Goal: Task Accomplishment & Management: Manage account settings

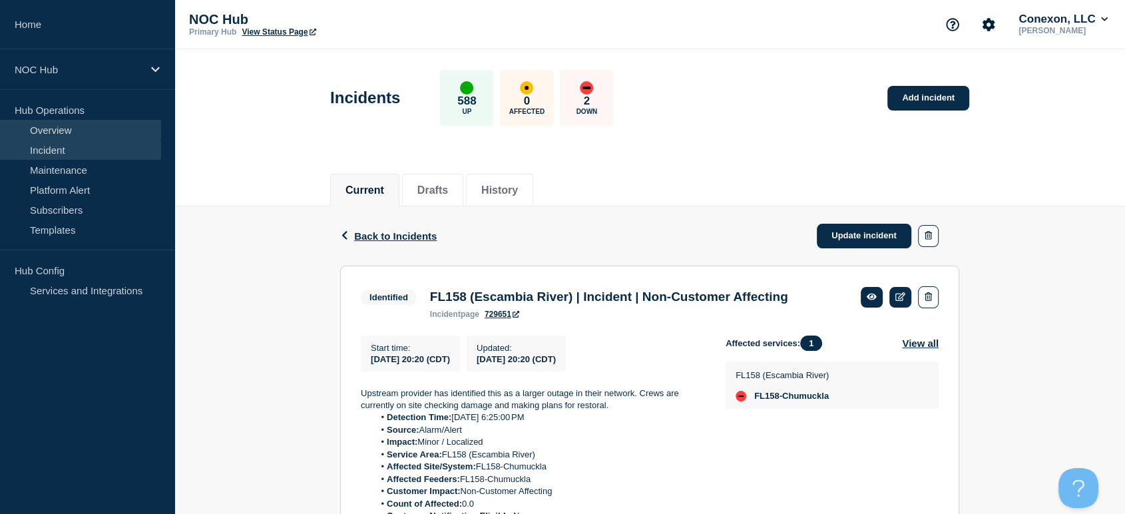
click at [50, 132] on link "Overview" at bounding box center [80, 130] width 161 height 20
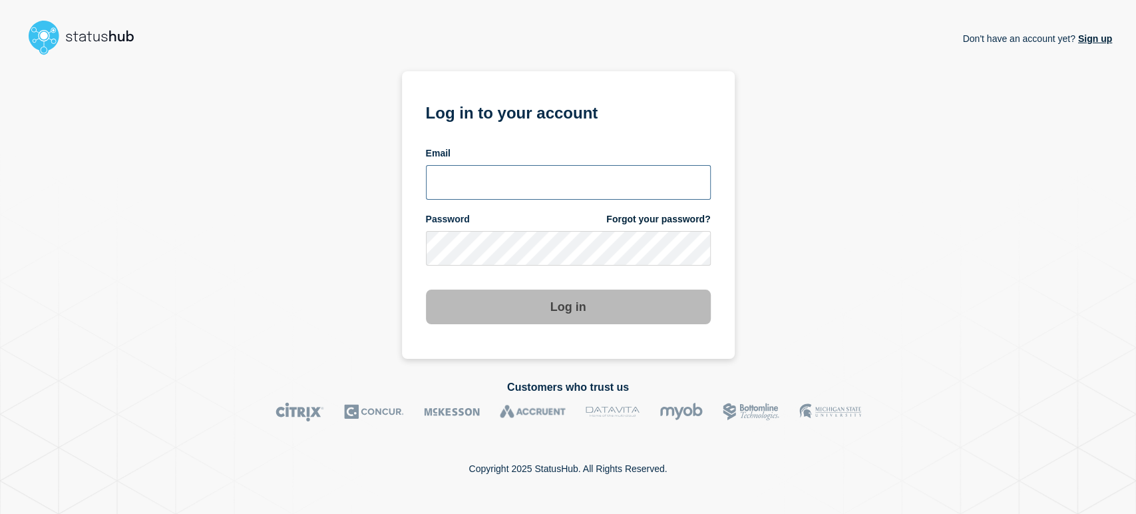
click at [487, 185] on input "email input" at bounding box center [568, 182] width 285 height 35
drag, startPoint x: 601, startPoint y: 196, endPoint x: 589, endPoint y: 184, distance: 16.9
click at [600, 196] on input "email input" at bounding box center [568, 182] width 285 height 35
click at [588, 182] on input "email input" at bounding box center [568, 182] width 285 height 35
type input "[PERSON_NAME][EMAIL_ADDRESS][PERSON_NAME][DOMAIN_NAME]"
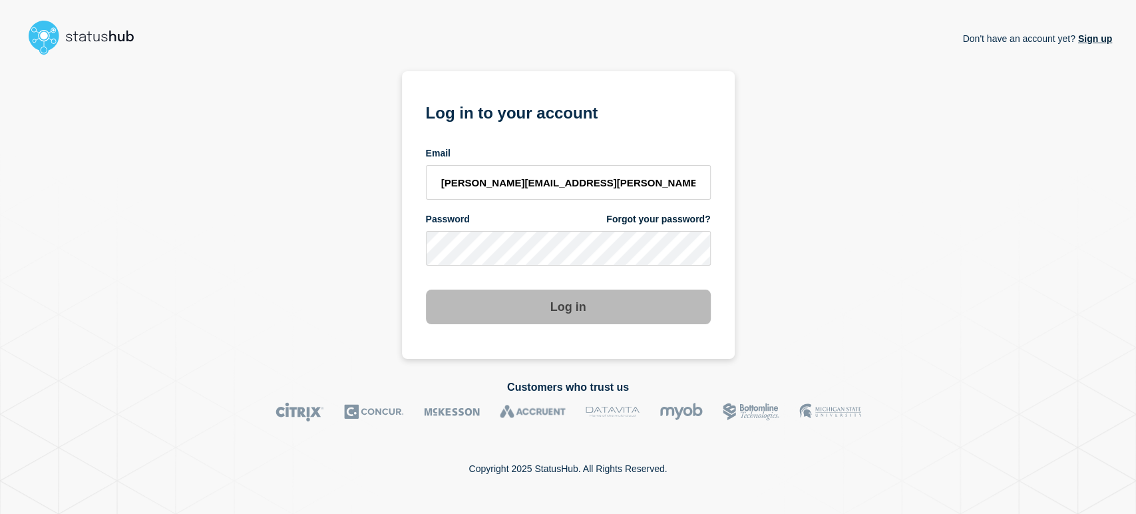
click at [426, 290] on button "Log in" at bounding box center [568, 307] width 285 height 35
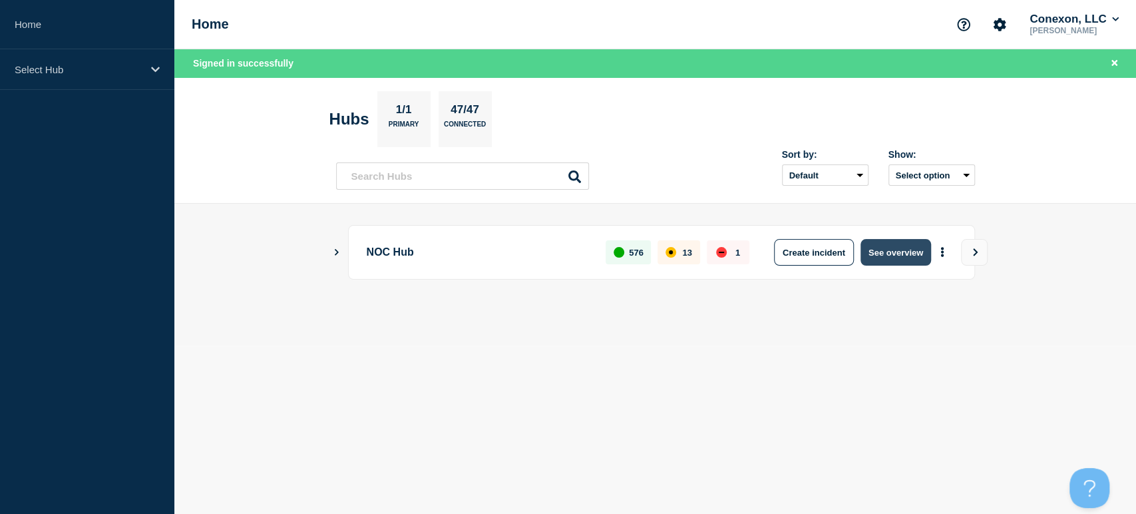
click at [896, 254] on button "See overview" at bounding box center [896, 252] width 71 height 27
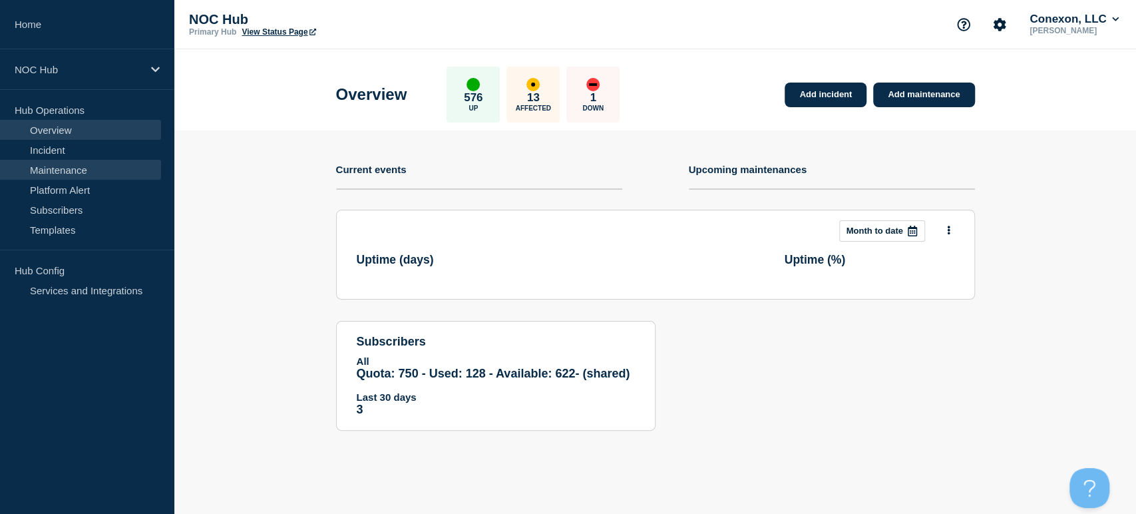
click at [42, 168] on link "Maintenance" at bounding box center [80, 170] width 161 height 20
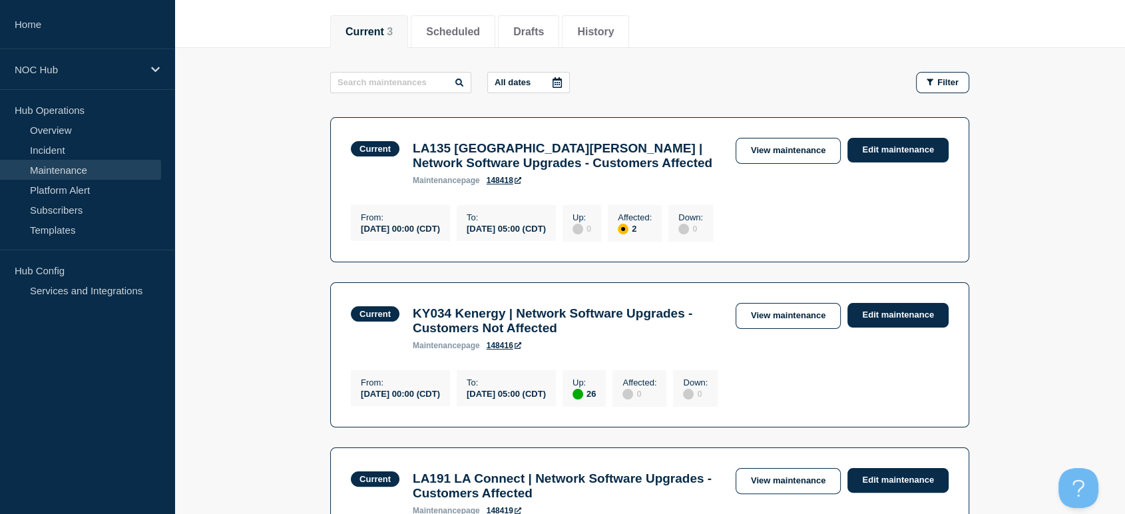
scroll to position [142, 0]
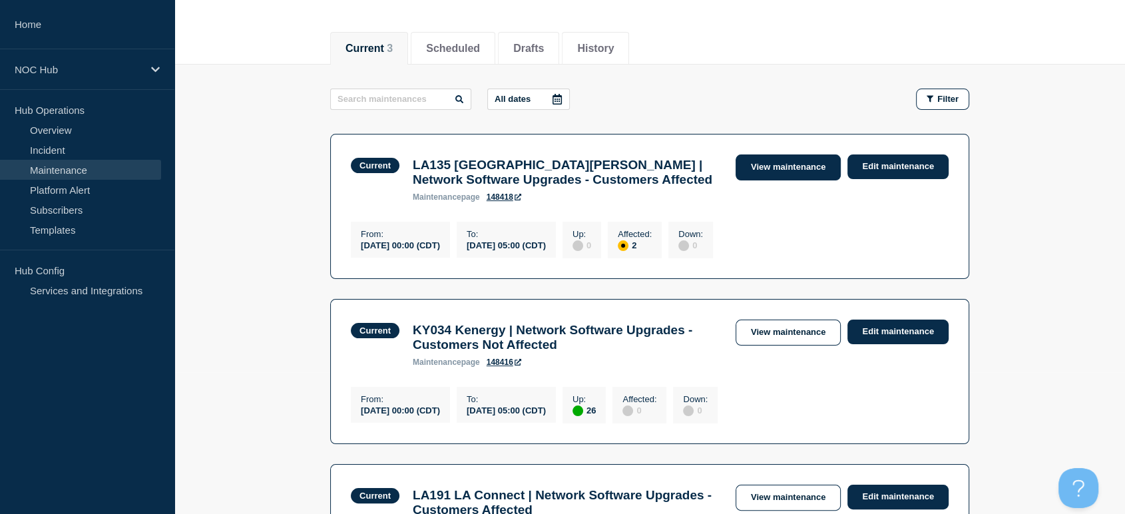
click at [786, 158] on link "View maintenance" at bounding box center [787, 167] width 105 height 26
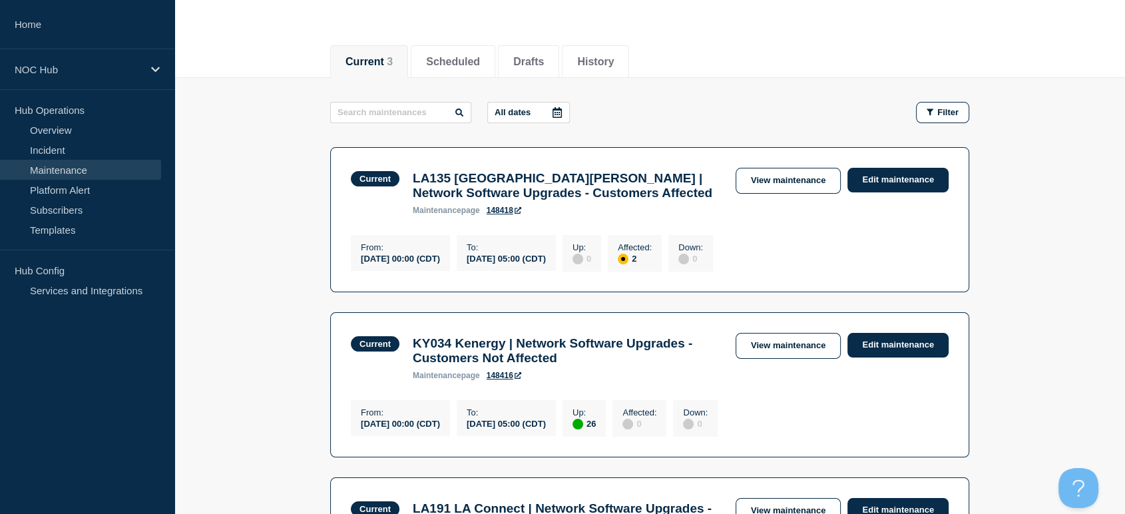
scroll to position [222, 0]
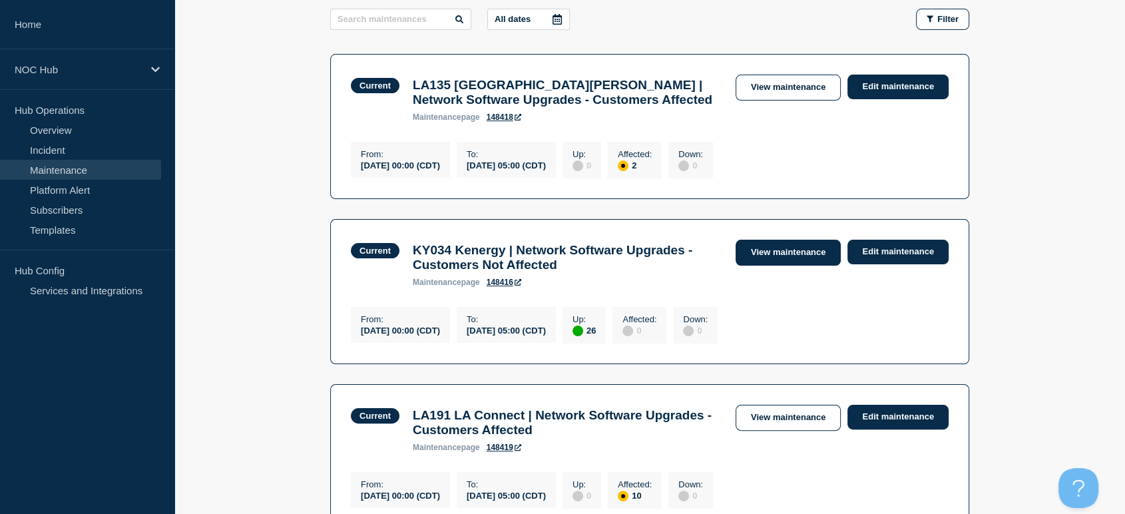
click at [753, 265] on link "View maintenance" at bounding box center [787, 253] width 105 height 26
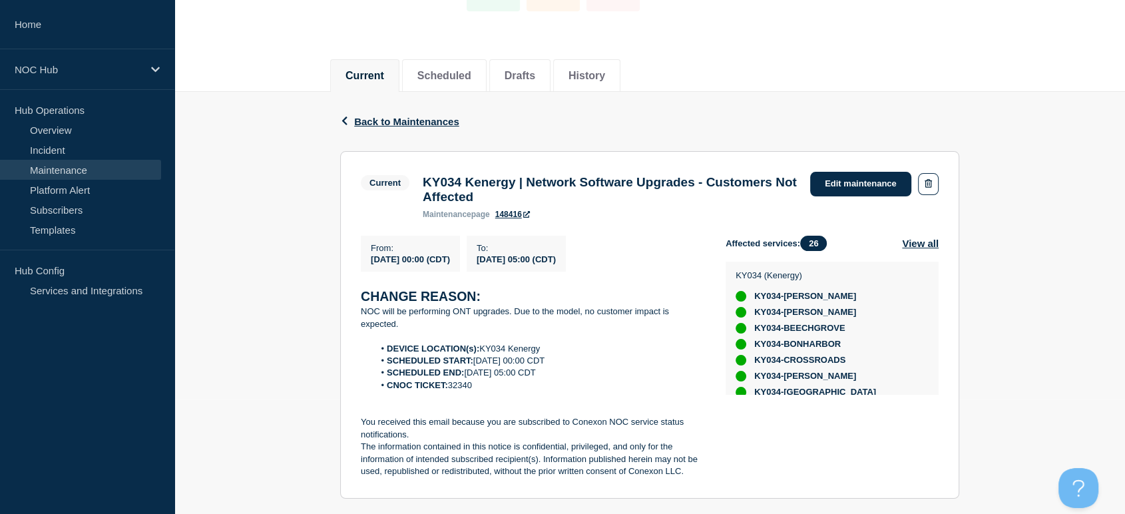
scroll to position [222, 0]
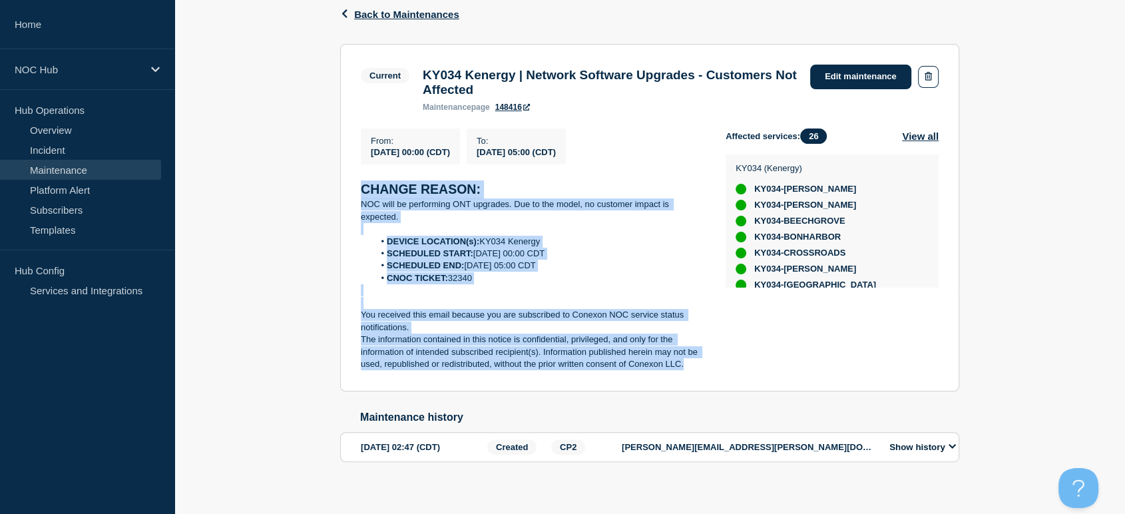
drag, startPoint x: 356, startPoint y: 185, endPoint x: 708, endPoint y: 392, distance: 408.4
click at [708, 391] on section "Current KY034 Kenergy | Network Software Upgrades - Customers Not Affected main…" at bounding box center [649, 217] width 619 height 347
copy div "CHANGE REASON: NOC will be performing ONT upgrades. Due to the model, no custom…"
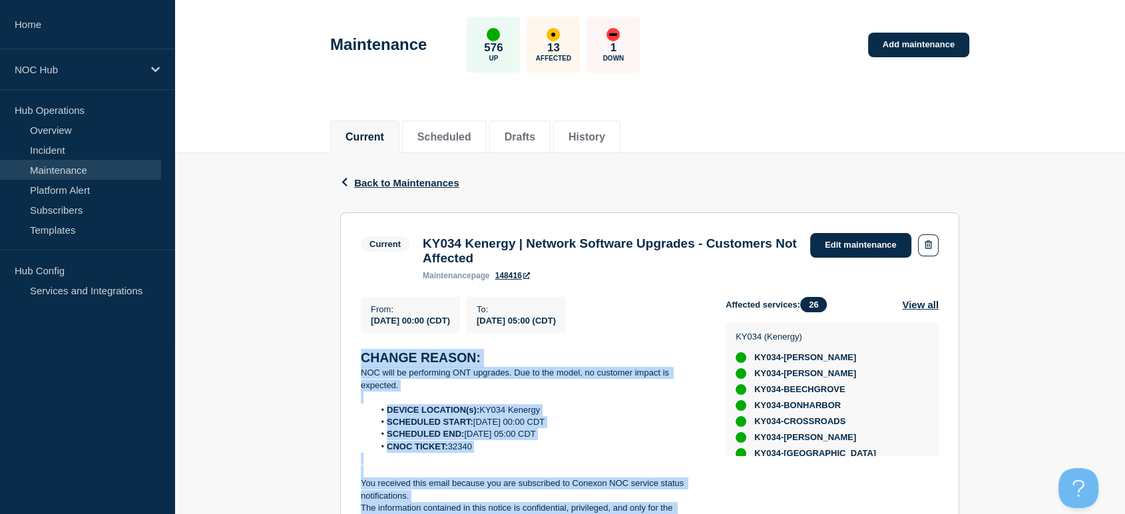
scroll to position [0, 0]
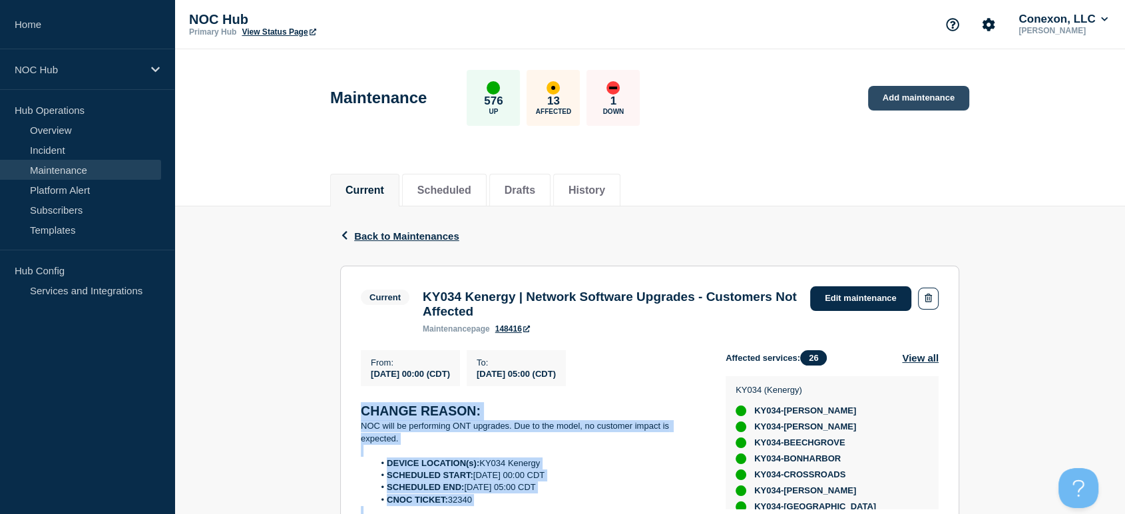
click at [882, 87] on link "Add maintenance" at bounding box center [918, 98] width 101 height 25
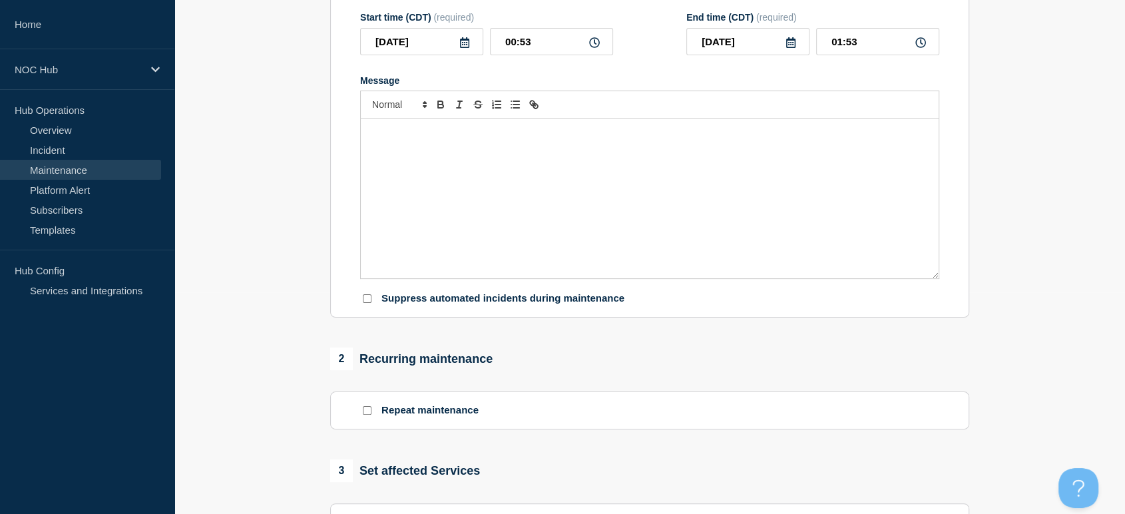
click at [522, 186] on div "Message" at bounding box center [650, 198] width 578 height 160
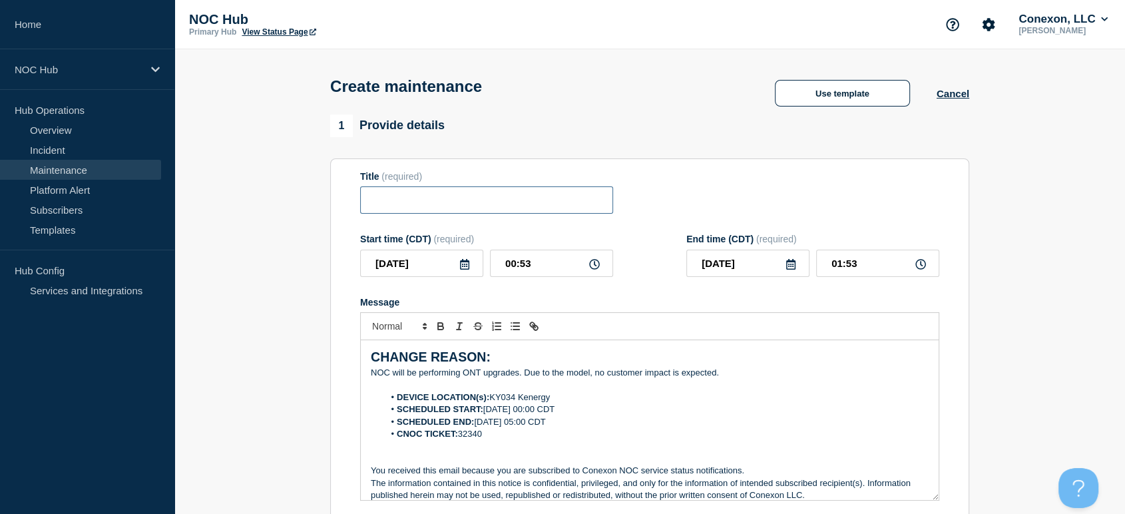
click at [499, 208] on input "Title" at bounding box center [486, 199] width 253 height 27
type input "FL151 Drake | Unreported Maintenance"
drag, startPoint x: 548, startPoint y: 277, endPoint x: 528, endPoint y: 273, distance: 19.7
click at [544, 276] on input "00:53" at bounding box center [551, 263] width 123 height 27
drag, startPoint x: 528, startPoint y: 273, endPoint x: 483, endPoint y: 263, distance: 46.3
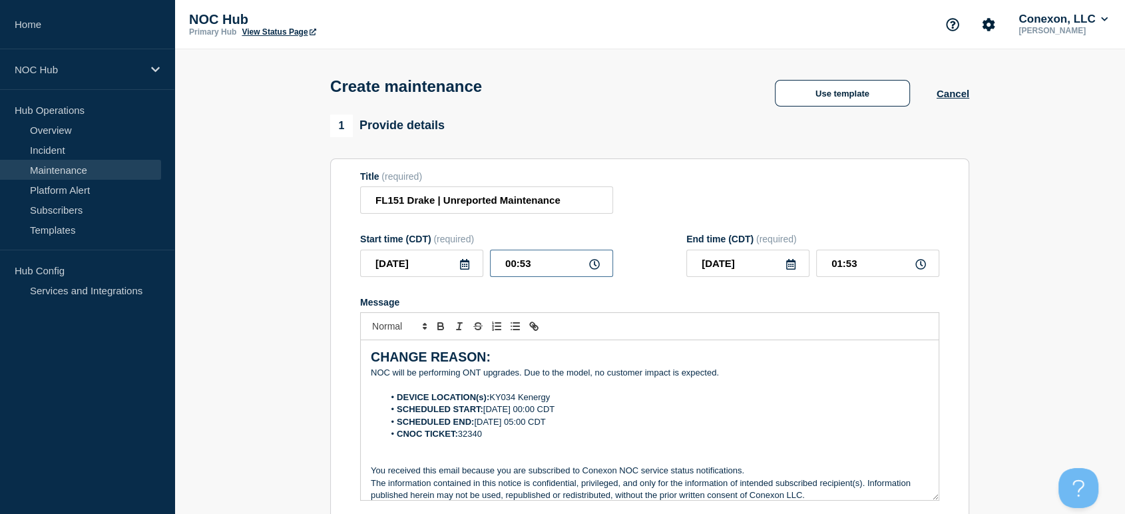
click at [483, 264] on div "2025-10-07 00:53" at bounding box center [486, 263] width 253 height 27
type input "23:00"
type input "2025-10-08"
type input "00:00"
click at [449, 271] on input "2025-10-07" at bounding box center [421, 263] width 123 height 27
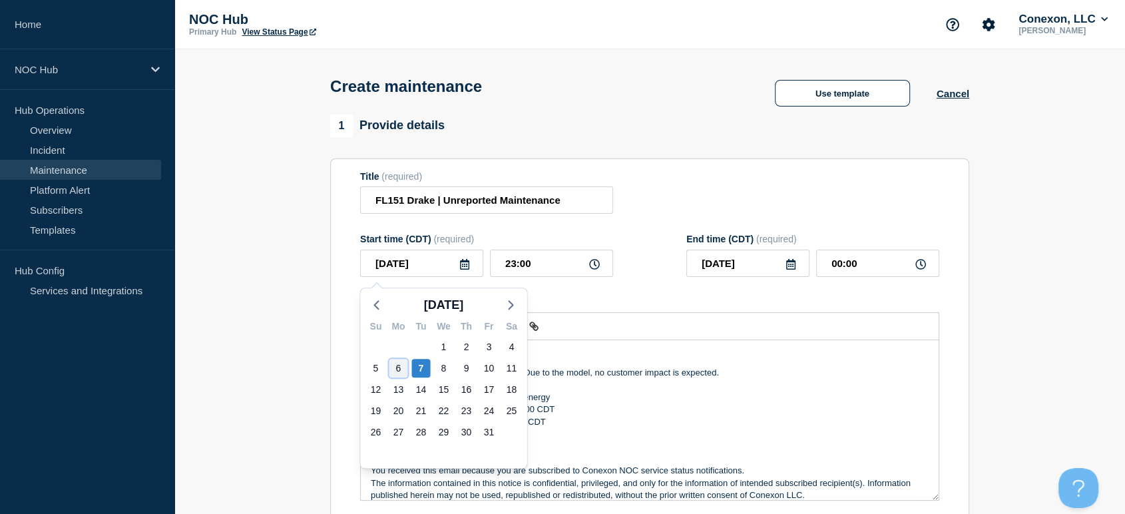
click at [398, 373] on div "6" at bounding box center [398, 368] width 19 height 19
type input "2025-10-06"
type input "2025-10-07"
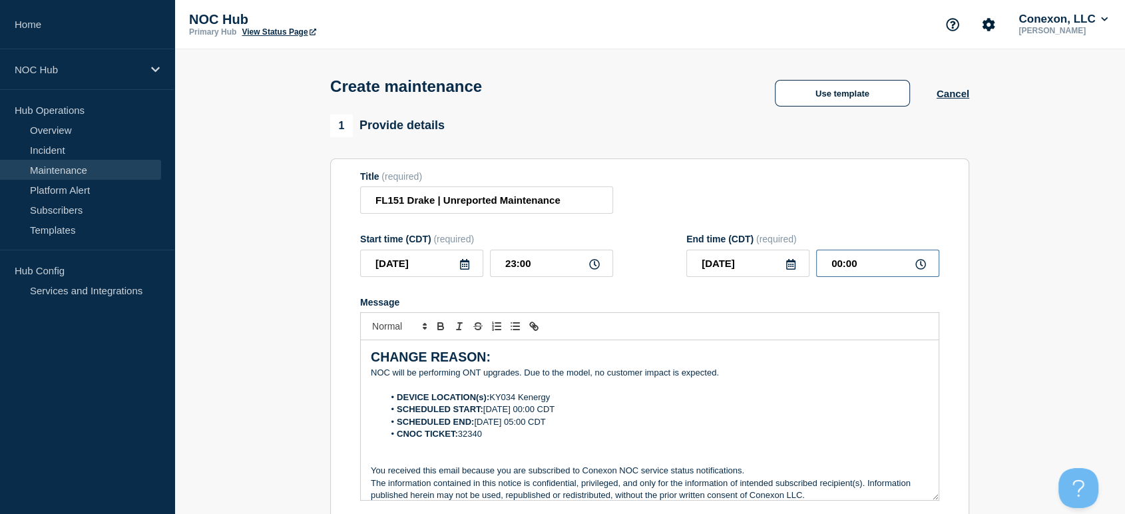
drag, startPoint x: 873, startPoint y: 270, endPoint x: 827, endPoint y: 268, distance: 45.9
click at [864, 270] on input "00:00" at bounding box center [877, 263] width 123 height 27
click at [816, 268] on input "00:00" at bounding box center [877, 263] width 123 height 27
click at [875, 266] on input "00:00" at bounding box center [877, 263] width 123 height 27
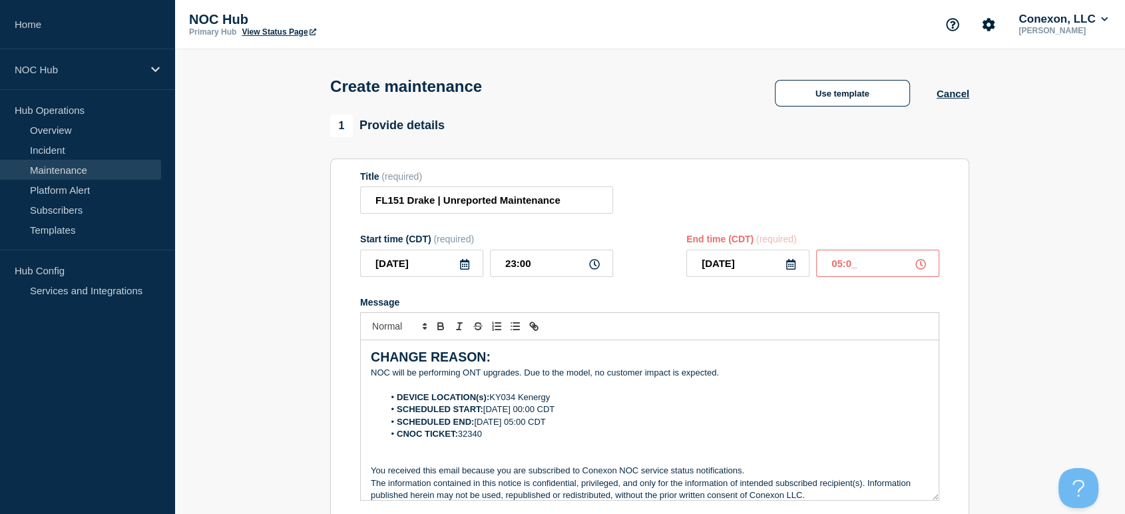
type input "05:00"
click at [628, 104] on div "Create maintenance Use template Cancel" at bounding box center [649, 81] width 669 height 65
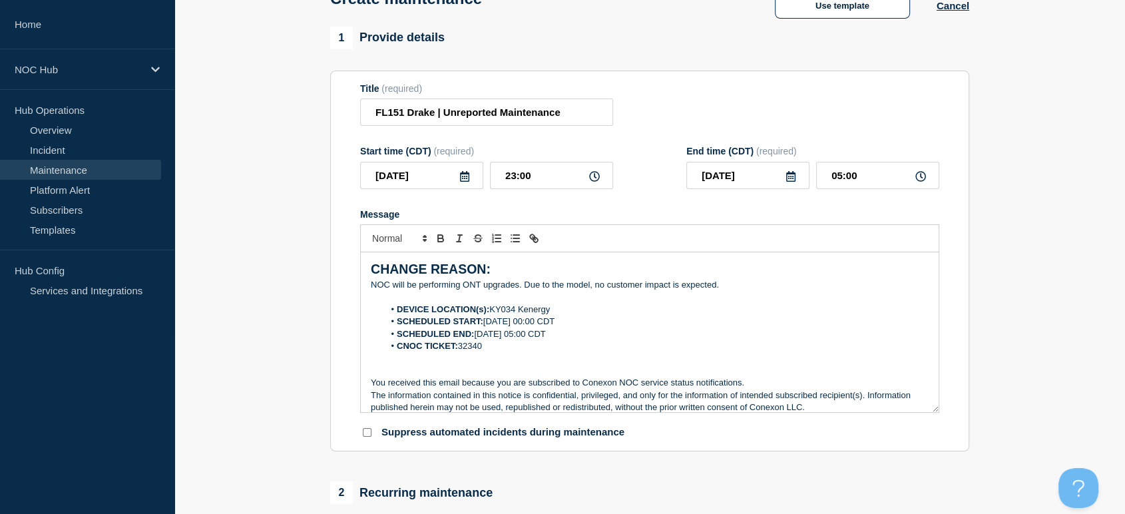
scroll to position [222, 0]
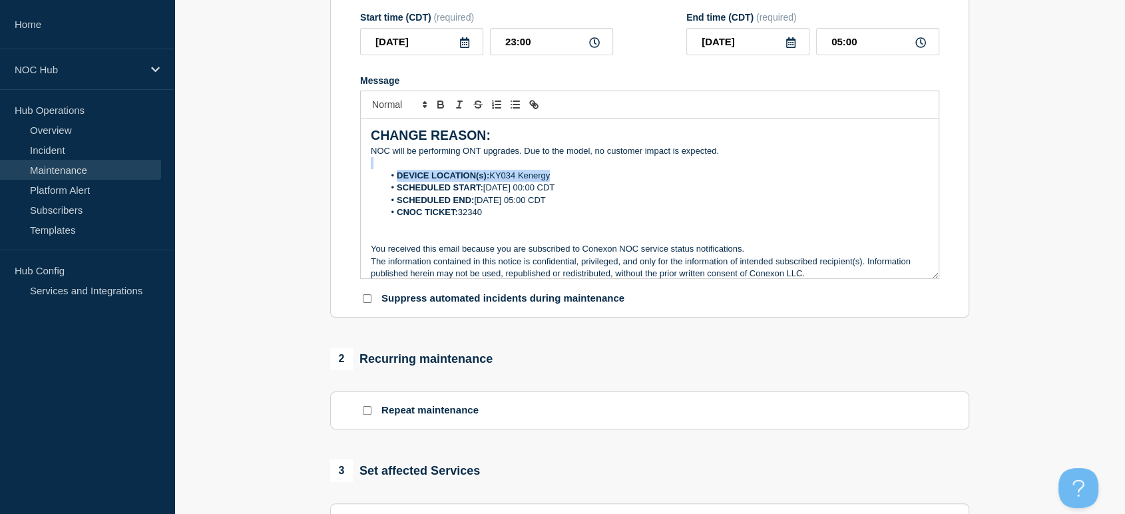
drag, startPoint x: 553, startPoint y: 179, endPoint x: 504, endPoint y: 173, distance: 49.6
click at [504, 173] on li "DEVICE LOCATION(s): KY034 Kenergy" at bounding box center [656, 176] width 545 height 12
click at [536, 169] on p "Message" at bounding box center [650, 163] width 558 height 12
click at [551, 178] on li "DEVICE LOCATION(s): KY034 Kenergy" at bounding box center [656, 176] width 545 height 12
drag, startPoint x: 527, startPoint y: 182, endPoint x: 494, endPoint y: 183, distance: 33.3
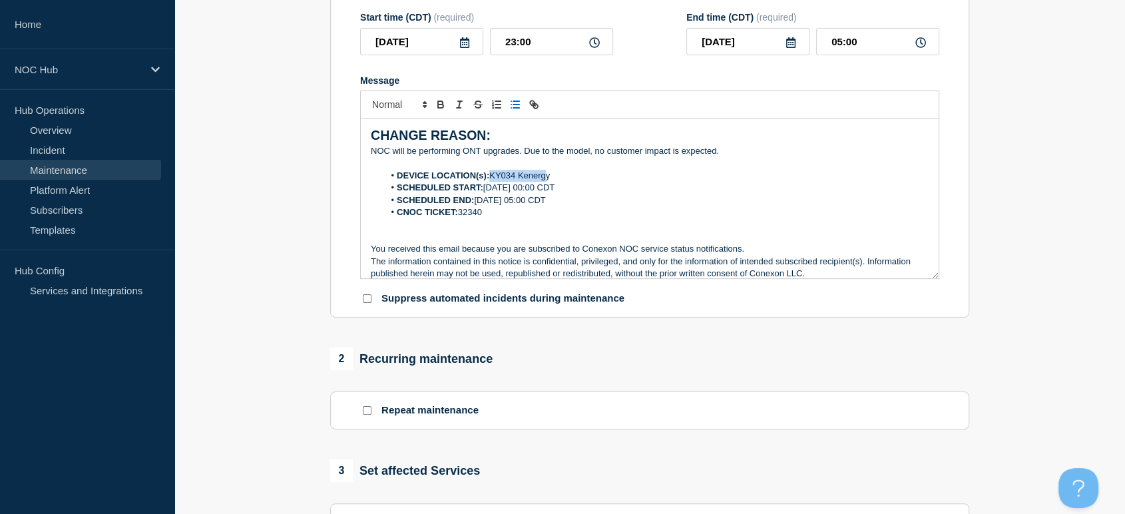
click at [494, 182] on li "DEVICE LOCATION(s): KY034 Kenergy" at bounding box center [656, 176] width 545 height 12
click at [557, 178] on li "DEVICE LOCATION(s): KY034 Kenergy" at bounding box center [656, 176] width 545 height 12
click at [574, 177] on li "DEVICE LOCATION(s): KY034 Kenergy" at bounding box center [656, 176] width 545 height 12
drag, startPoint x: 572, startPoint y: 177, endPoint x: 503, endPoint y: 176, distance: 69.2
click at [503, 176] on li "DEVICE LOCATION(s): KY034 Kenergy" at bounding box center [656, 176] width 545 height 12
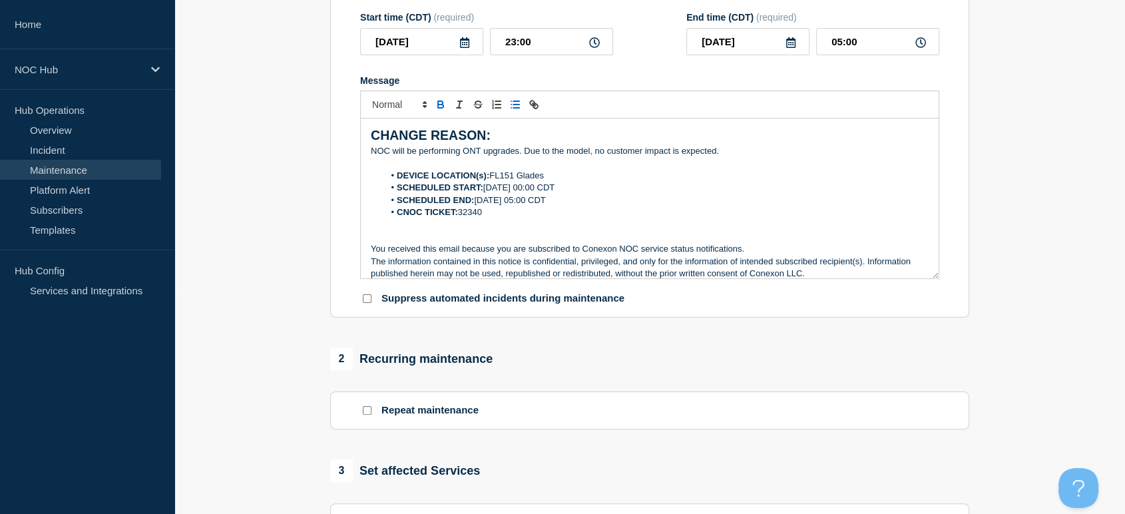
click at [505, 189] on li "SCHEDULED START: 10-07-2025, 00:00 CDT" at bounding box center [656, 188] width 545 height 12
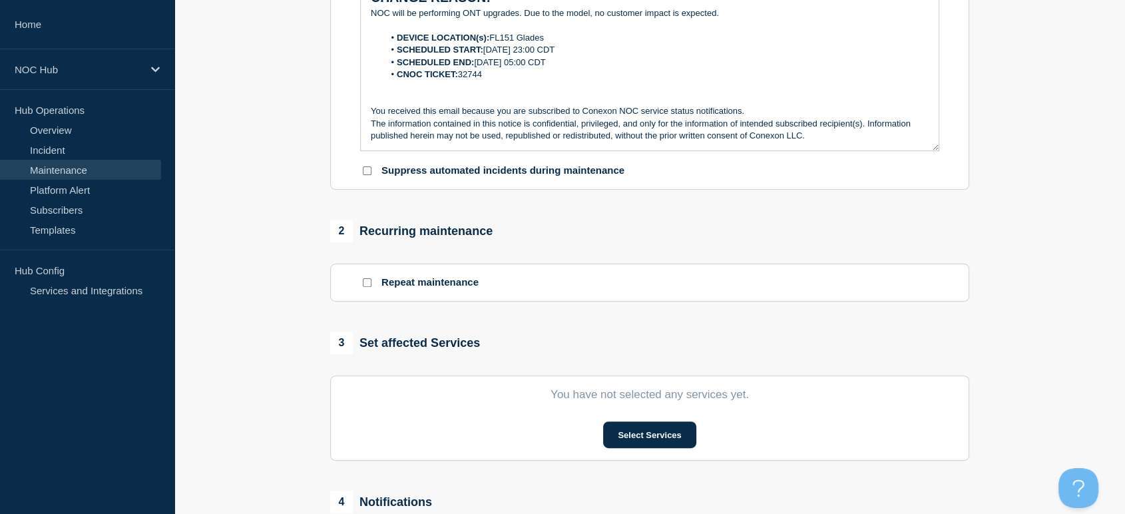
scroll to position [443, 0]
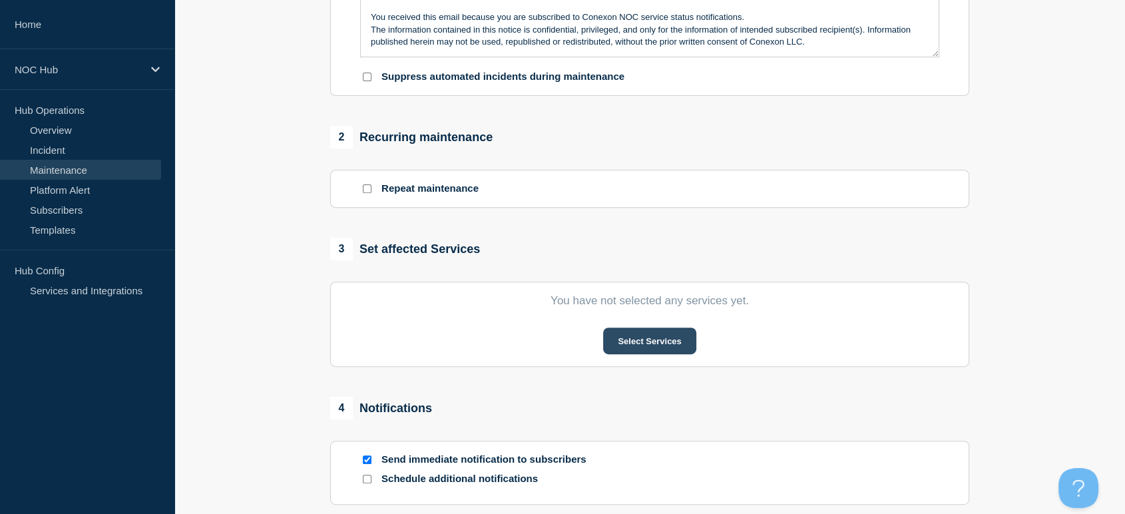
click at [660, 351] on button "Select Services" at bounding box center [649, 340] width 93 height 27
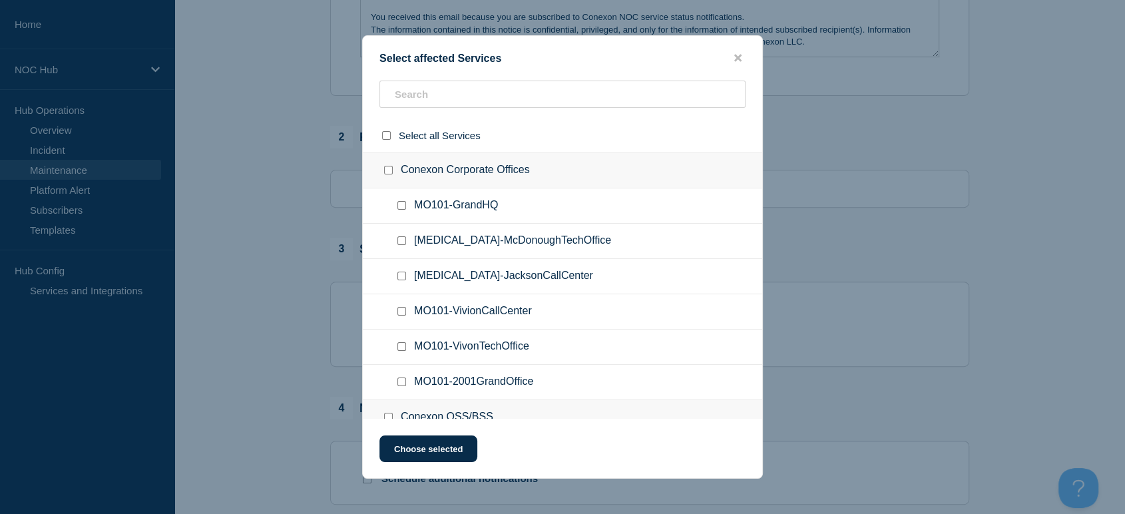
click at [473, 78] on div "Select affected Services Select all Services Conexon Corporate Offices MO101-Gr…" at bounding box center [562, 256] width 401 height 443
click at [483, 101] on input "text" at bounding box center [562, 94] width 366 height 27
type input "fl151"
click at [399, 280] on input "FL151-Drake checkbox" at bounding box center [401, 276] width 9 height 9
checkbox input "true"
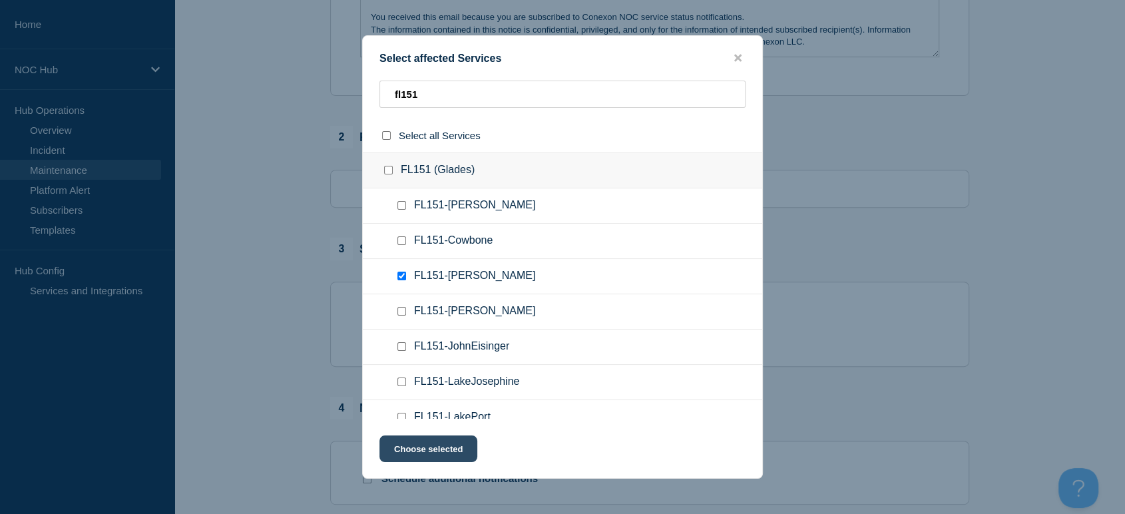
click at [447, 452] on button "Choose selected" at bounding box center [428, 448] width 98 height 27
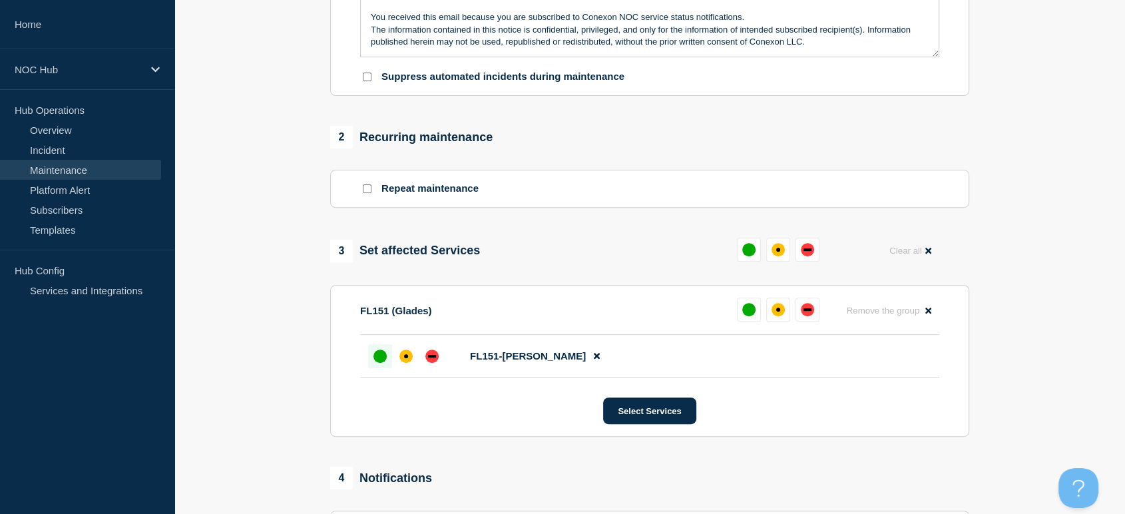
click at [383, 361] on div "up" at bounding box center [379, 355] width 13 height 13
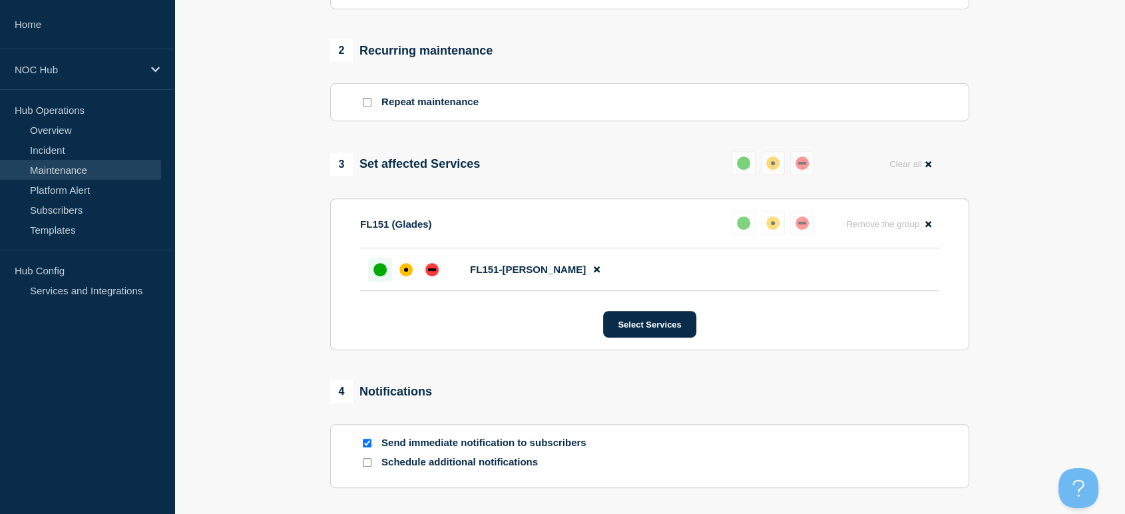
scroll to position [666, 0]
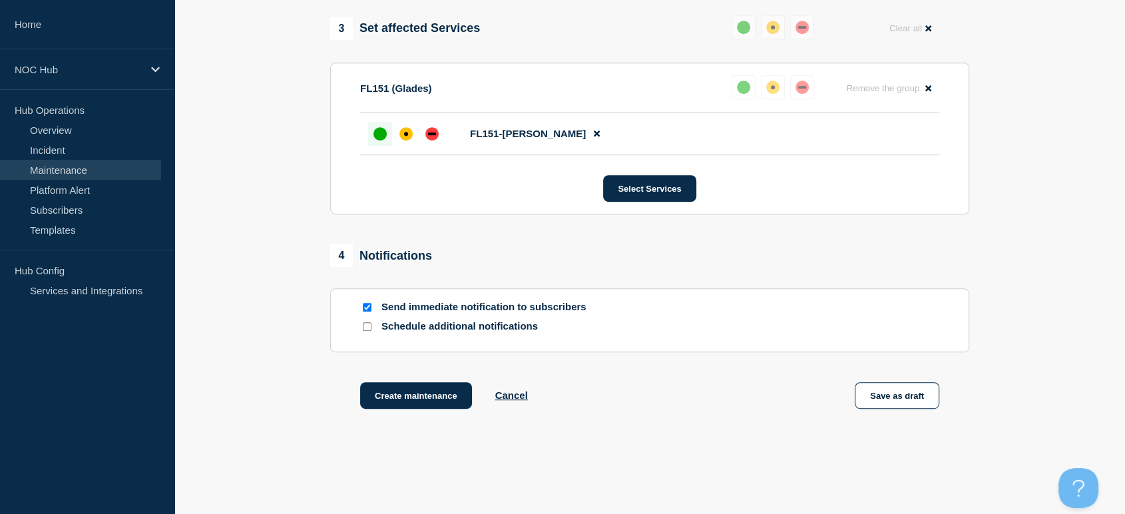
click at [368, 309] on input "Send immediate notification to subscribers" at bounding box center [367, 307] width 9 height 9
checkbox input "false"
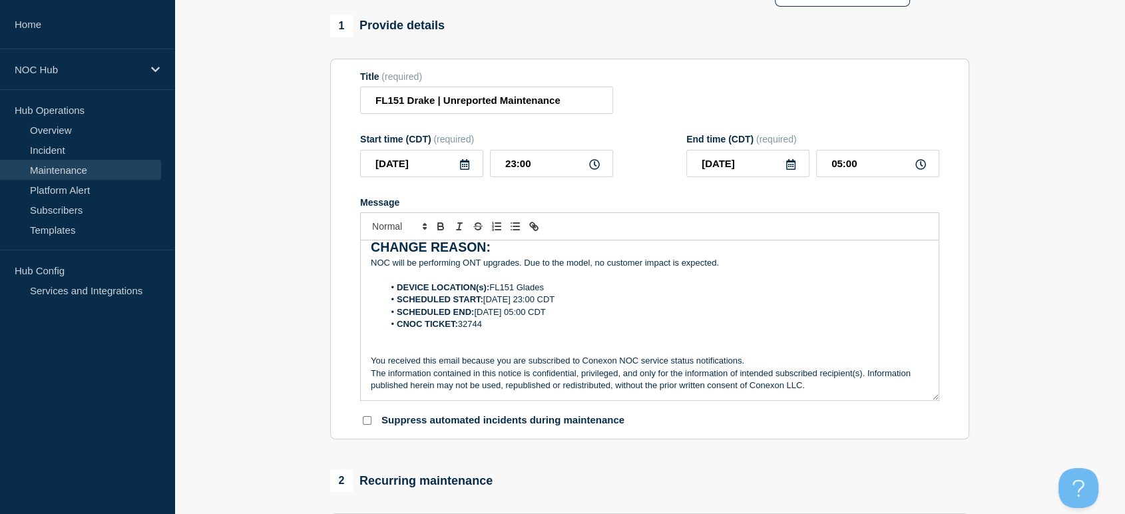
scroll to position [74, 0]
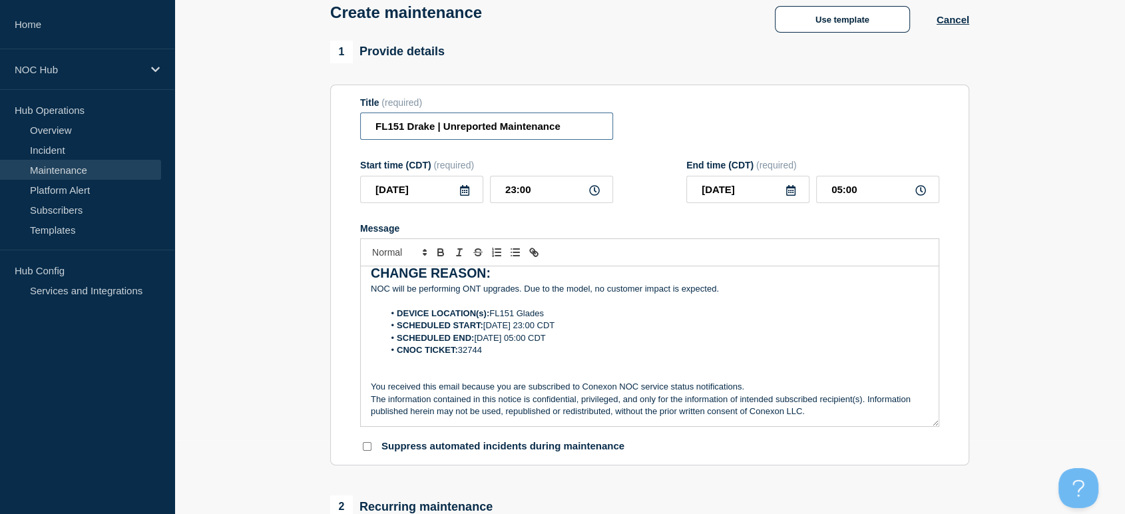
click at [577, 130] on input "FL151 Drake | Unreported Maintenance" at bounding box center [486, 125] width 253 height 27
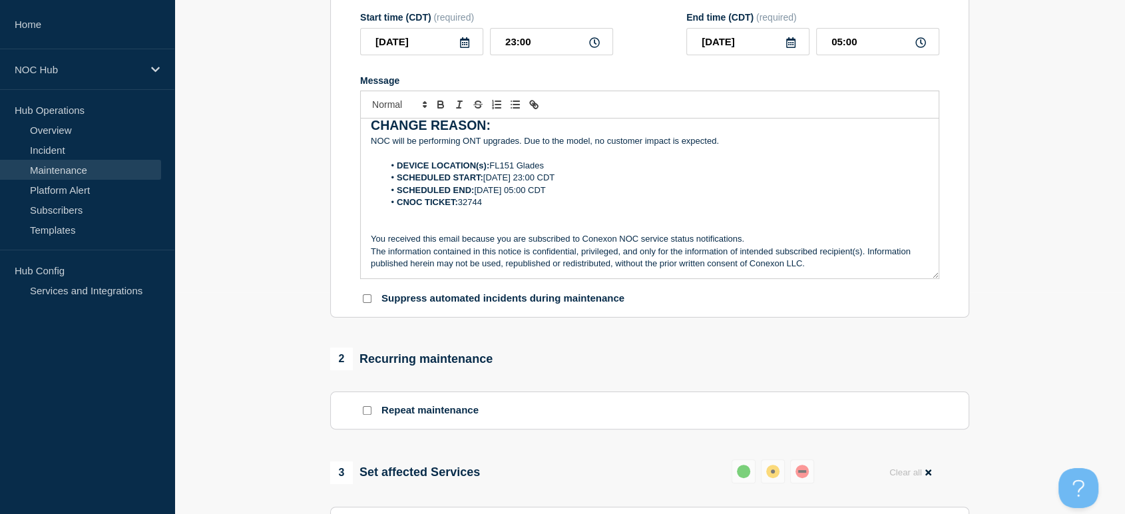
scroll to position [0, 0]
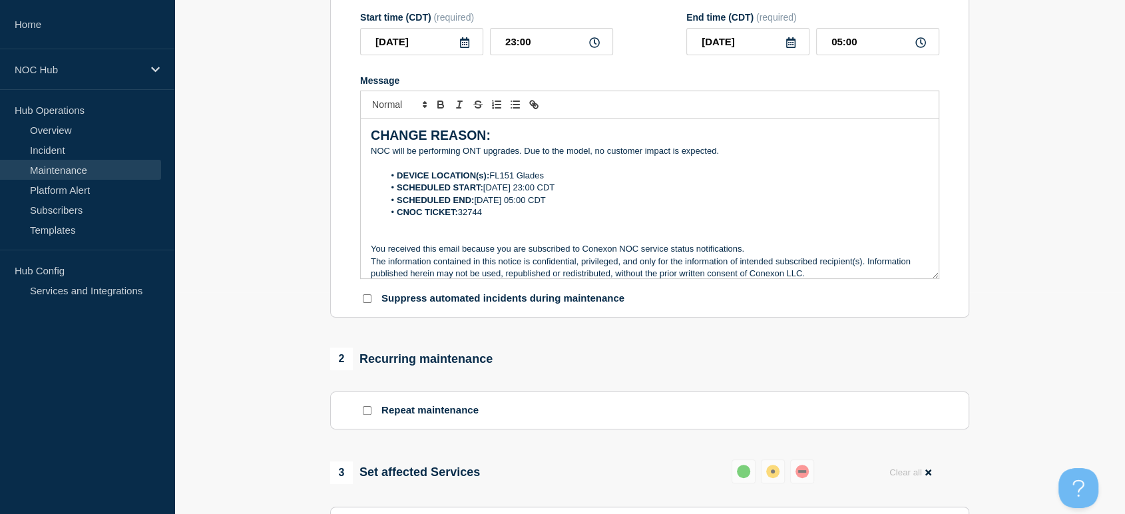
type input "FL151 Drake | Unreported Maintenance | Customers Not Affected"
drag, startPoint x: 721, startPoint y: 158, endPoint x: 373, endPoint y: 153, distance: 348.1
click at [373, 153] on p "NOC will be performing ONT upgrades. Due to the model, no customer impact is ex…" at bounding box center [650, 151] width 558 height 12
click at [532, 154] on p "The upstream provider will be performing" at bounding box center [650, 151] width 558 height 12
click at [544, 150] on p "The upstream provider will be performing" at bounding box center [650, 151] width 558 height 12
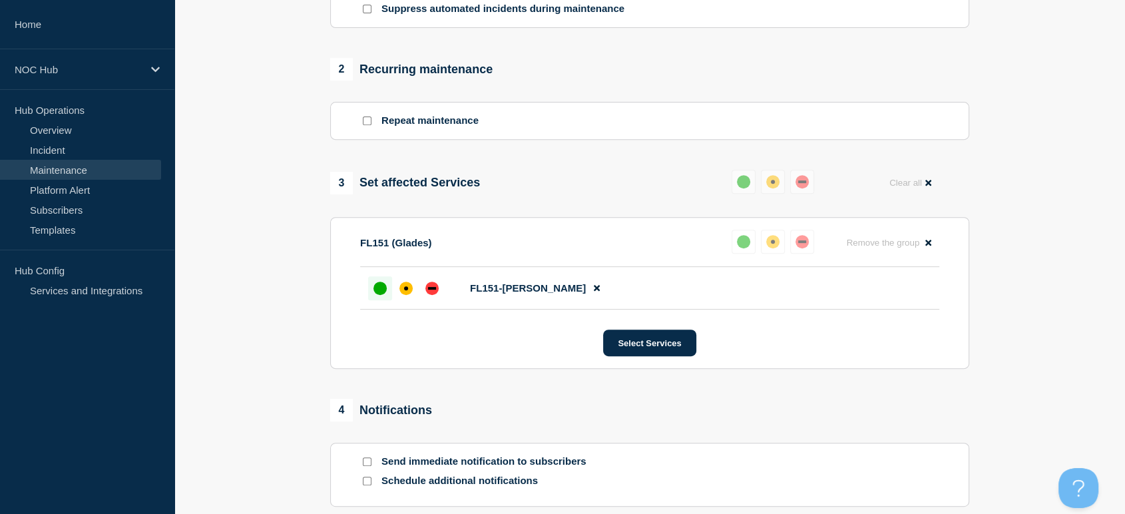
scroll to position [719, 0]
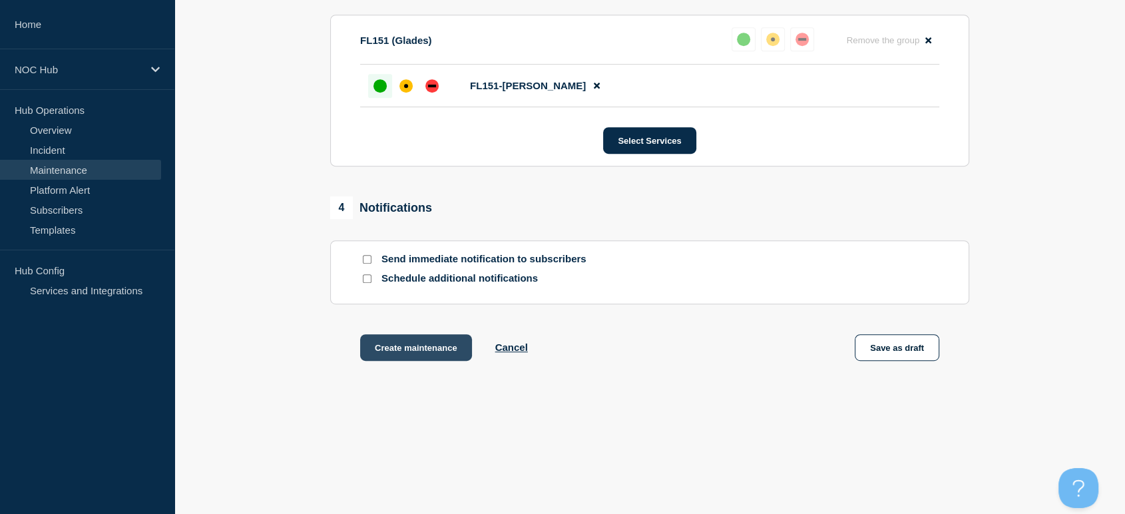
click at [428, 344] on button "Create maintenance" at bounding box center [416, 347] width 112 height 27
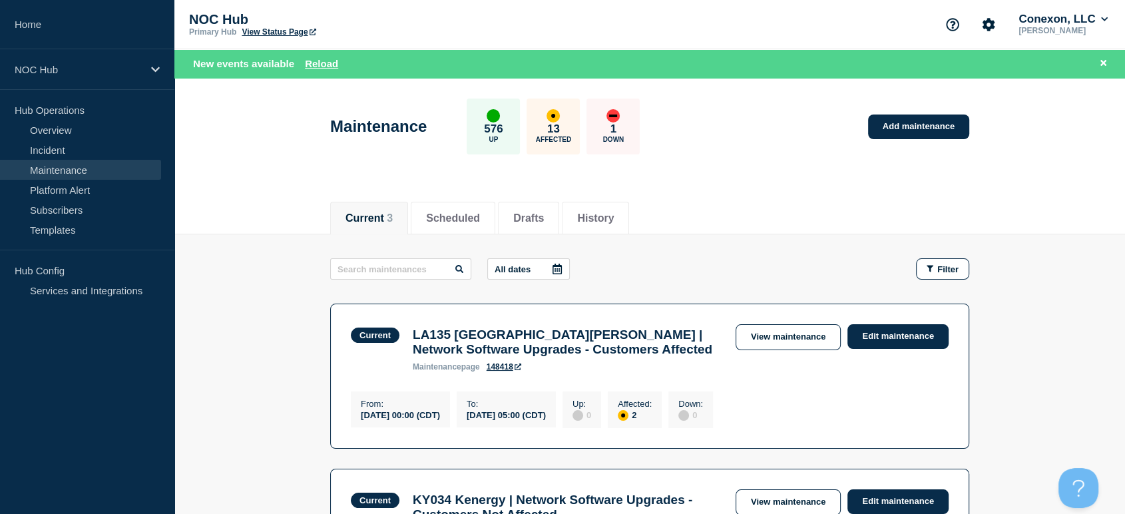
click at [710, 19] on div "NOC Hub Primary Hub View Status Page Conexon, LLC Sean Webb" at bounding box center [649, 24] width 950 height 49
click at [321, 58] on button "Reload" at bounding box center [321, 63] width 33 height 11
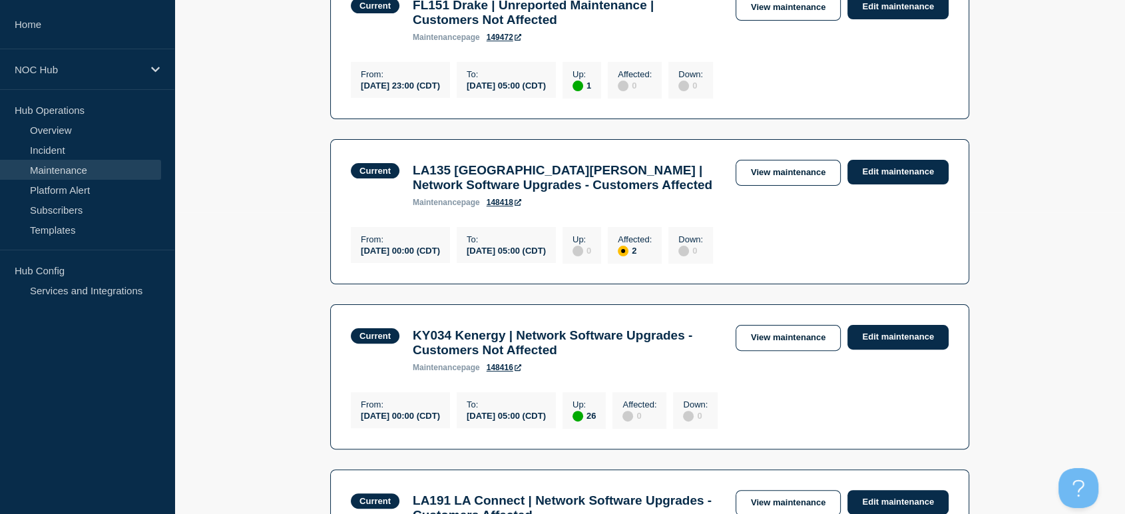
scroll to position [610, 0]
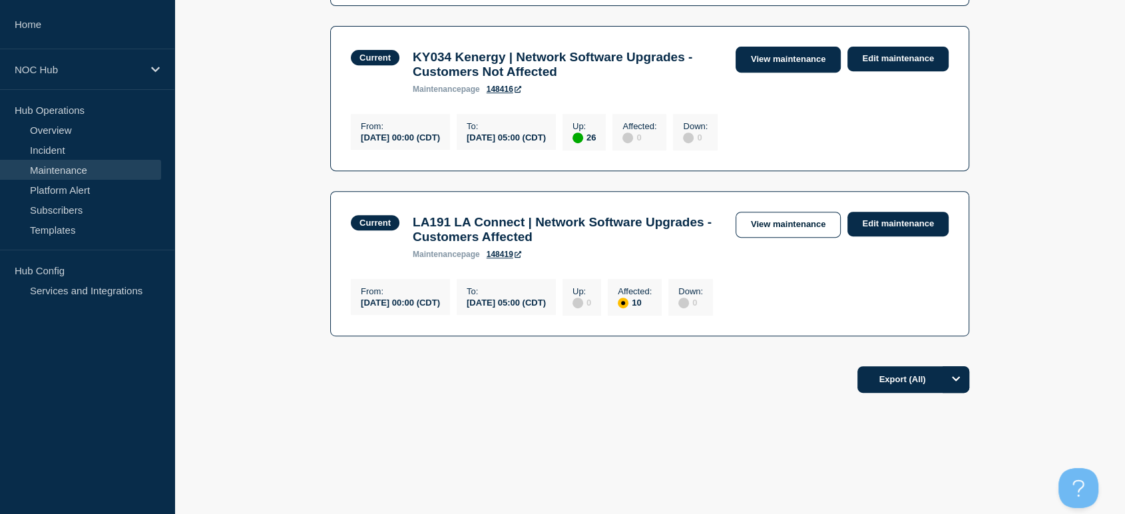
click at [773, 48] on link "View maintenance" at bounding box center [787, 60] width 105 height 26
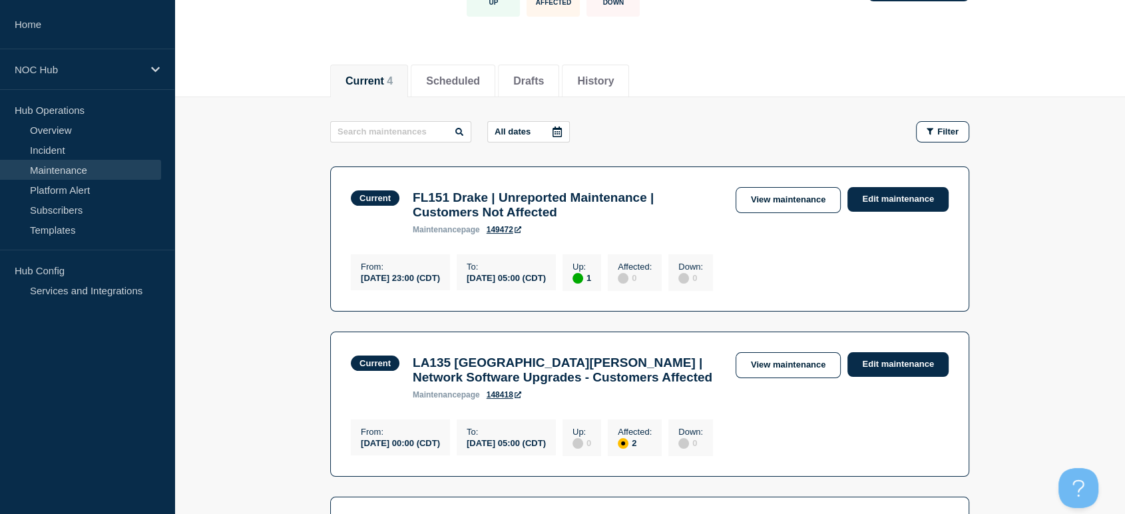
scroll to position [222, 0]
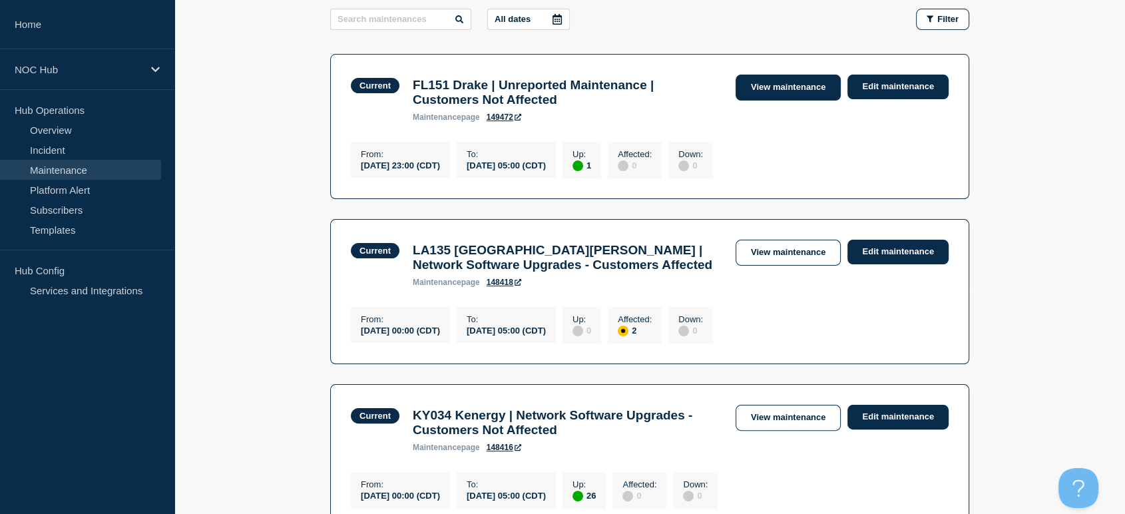
click at [770, 78] on link "View maintenance" at bounding box center [787, 88] width 105 height 26
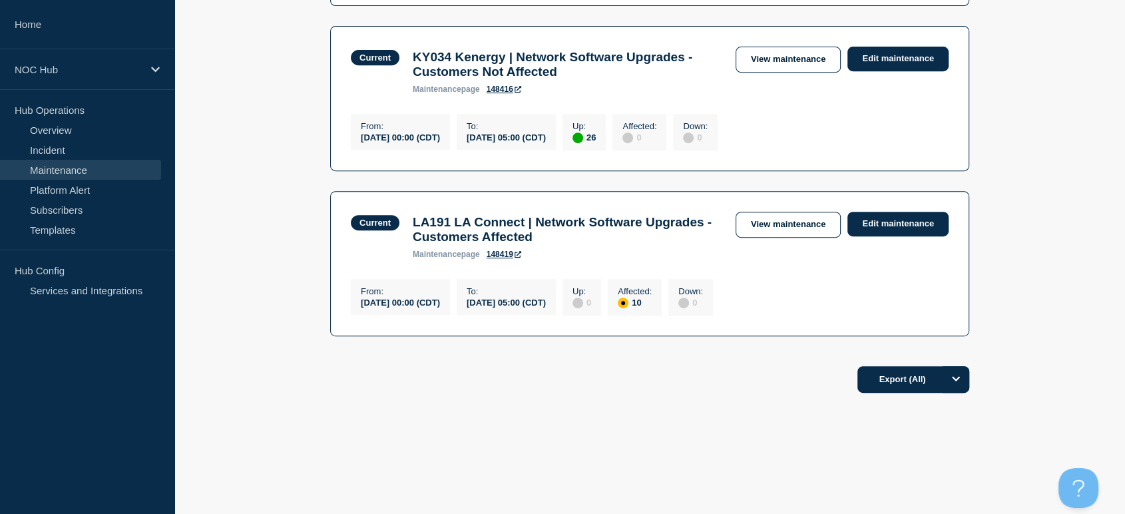
scroll to position [591, 0]
click at [59, 148] on link "Incident" at bounding box center [80, 150] width 161 height 20
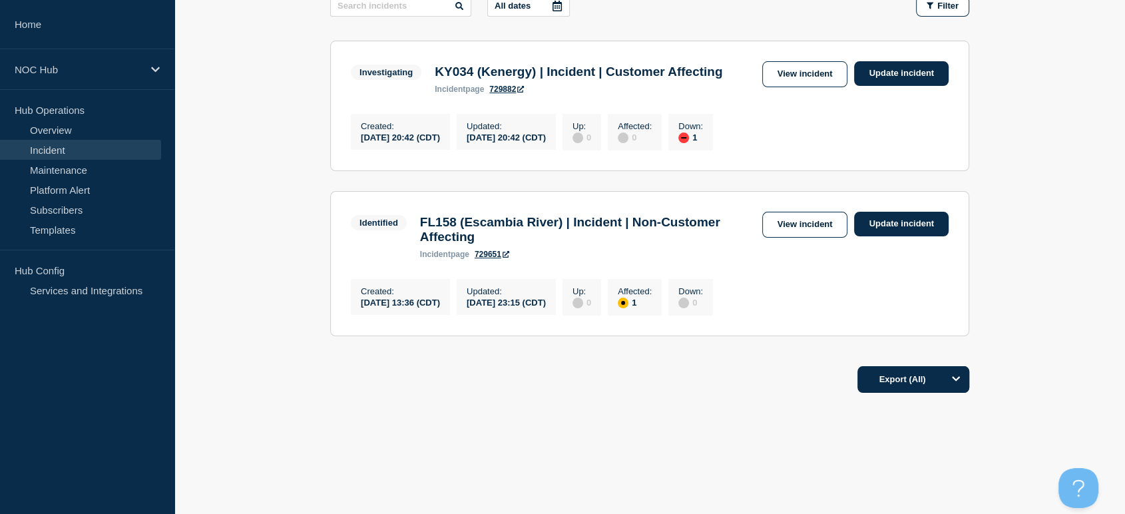
scroll to position [265, 0]
click at [792, 212] on link "View incident" at bounding box center [805, 225] width 86 height 26
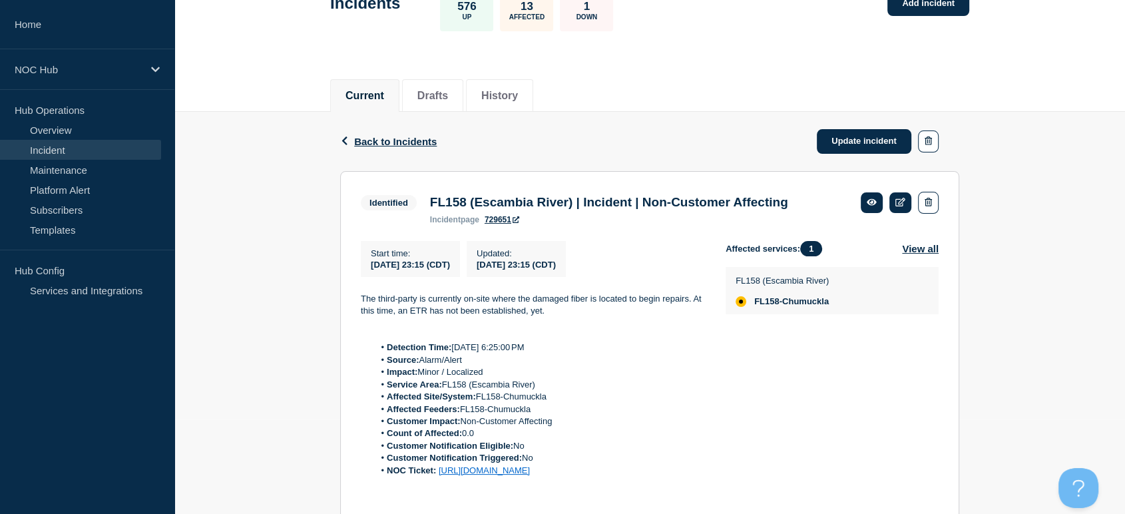
scroll to position [222, 0]
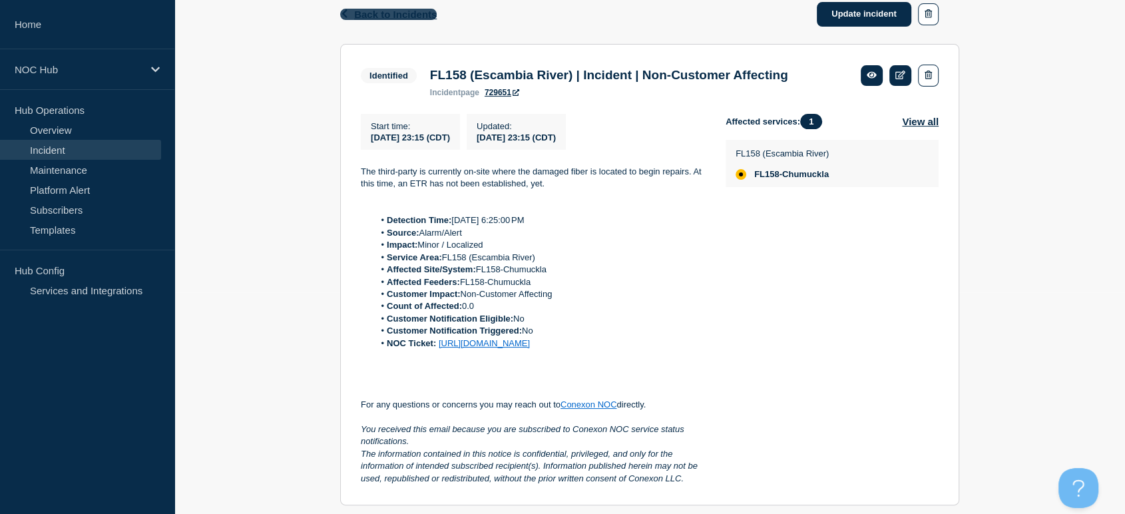
click at [423, 18] on span "Back to Incidents" at bounding box center [395, 14] width 83 height 11
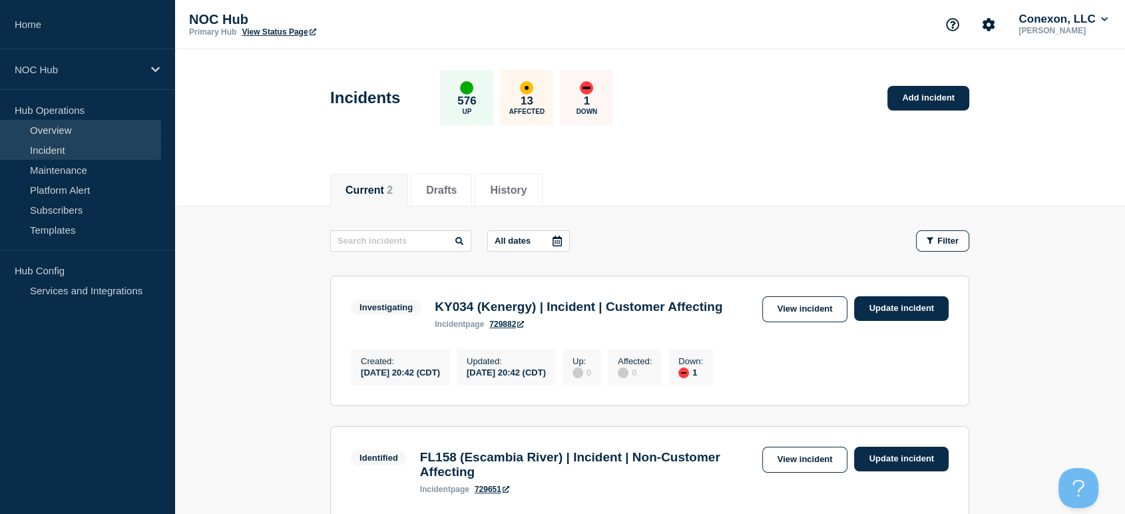
click at [60, 132] on link "Overview" at bounding box center [80, 130] width 161 height 20
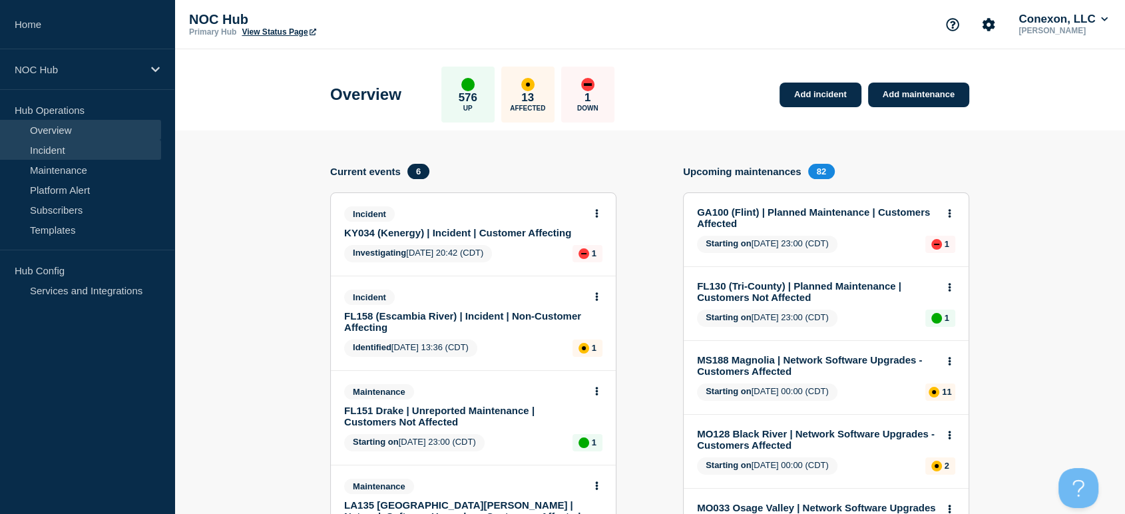
click at [45, 148] on link "Incident" at bounding box center [80, 150] width 161 height 20
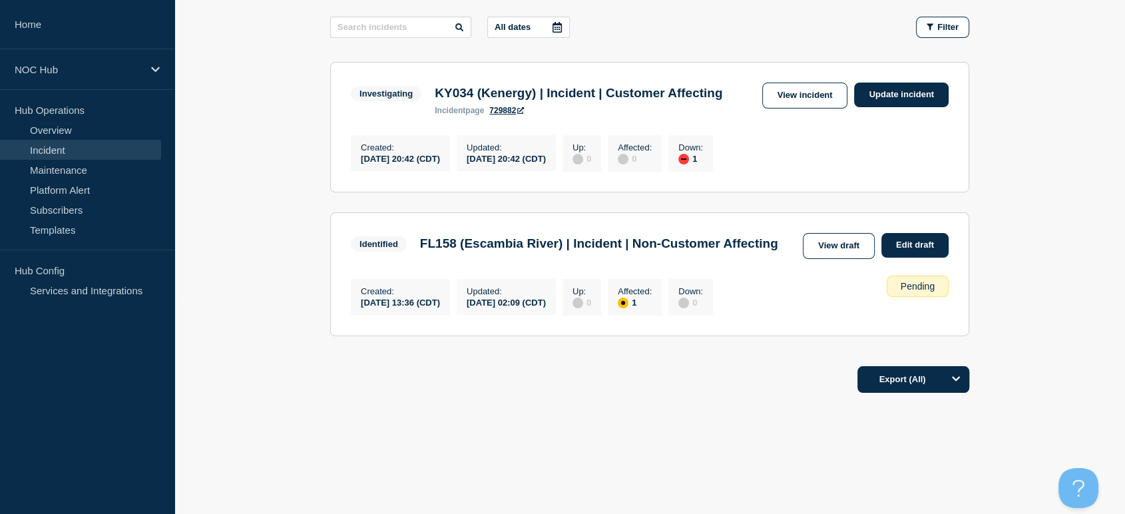
scroll to position [250, 0]
click at [825, 233] on link "View draft" at bounding box center [839, 246] width 72 height 26
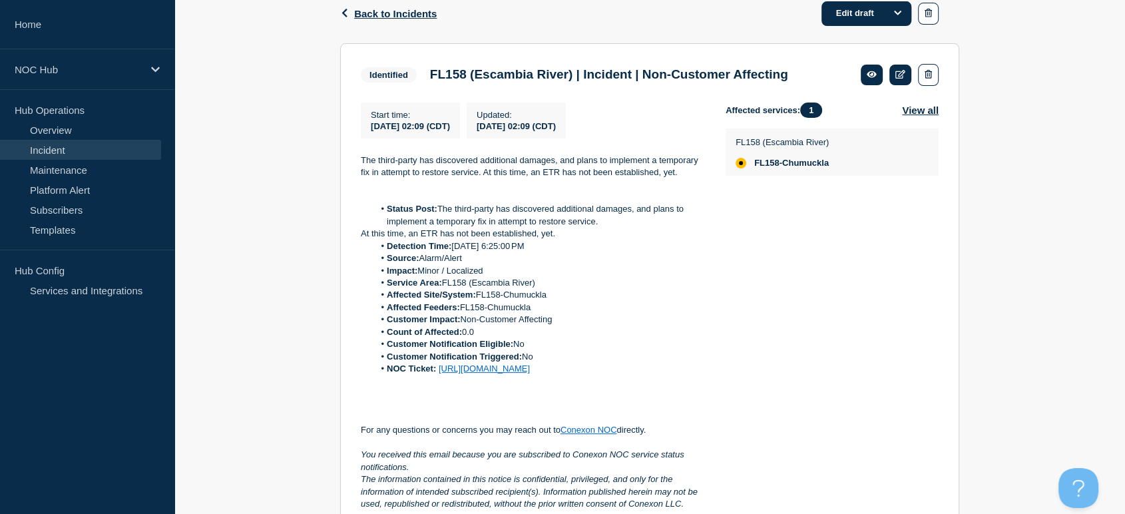
scroll to position [222, 0]
click at [843, 14] on link "Edit draft" at bounding box center [866, 14] width 90 height 25
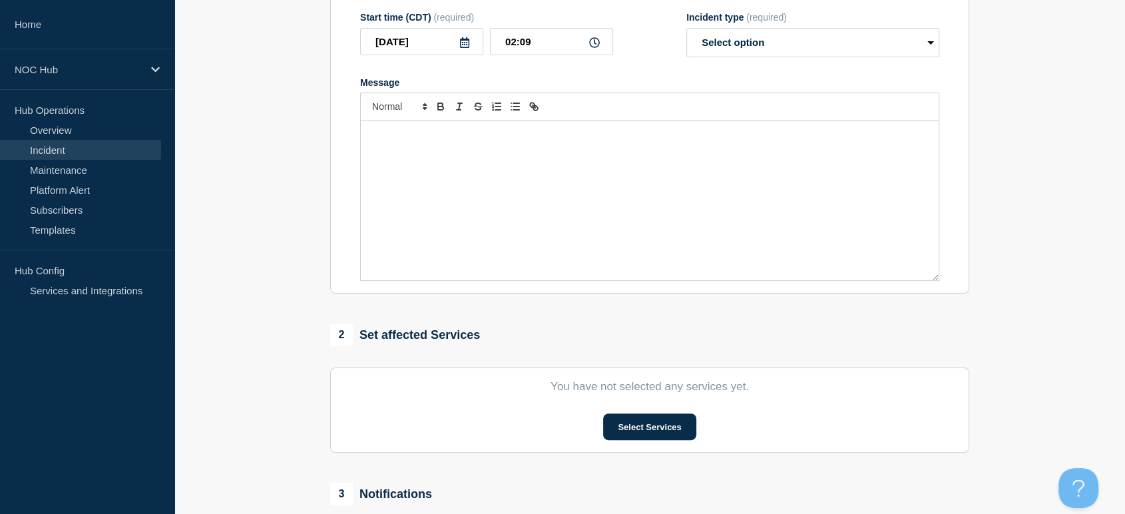
type input "FL158 (Escambia River) | Incident | Non-Customer Affecting"
select select "identified"
radio input "false"
radio input "true"
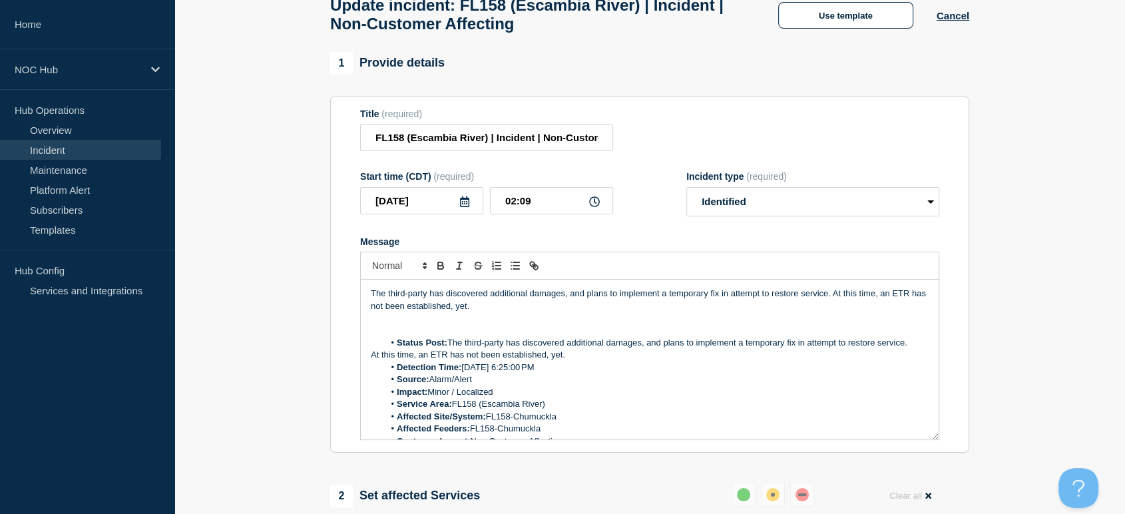
scroll to position [74, 0]
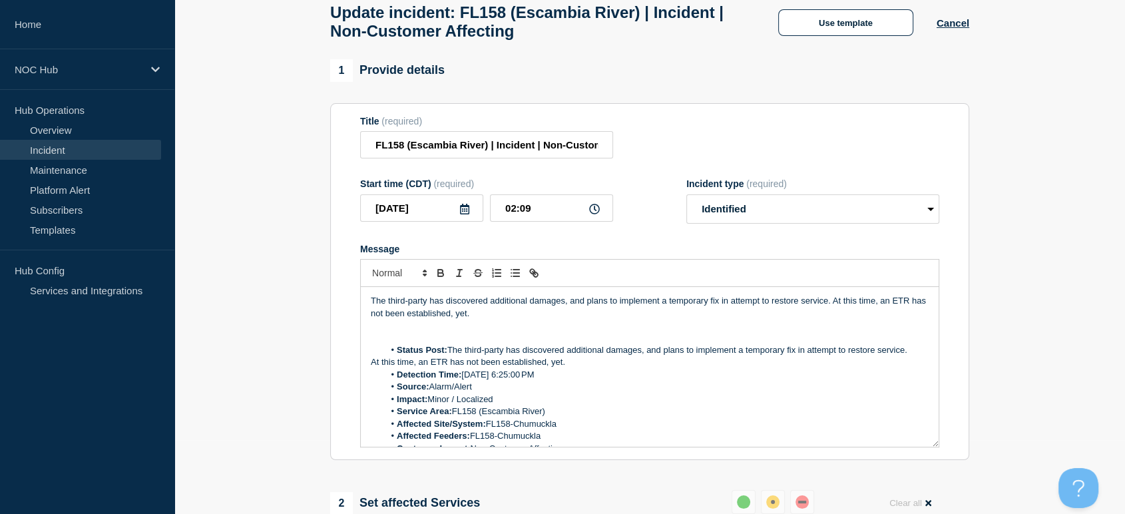
click at [369, 371] on div "The third-party has discovered additional damages, and plans to implement a tem…" at bounding box center [650, 367] width 578 height 160
click at [367, 371] on div "The third-party has discovered additional damages, and plans to implement a tem…" at bounding box center [650, 367] width 578 height 160
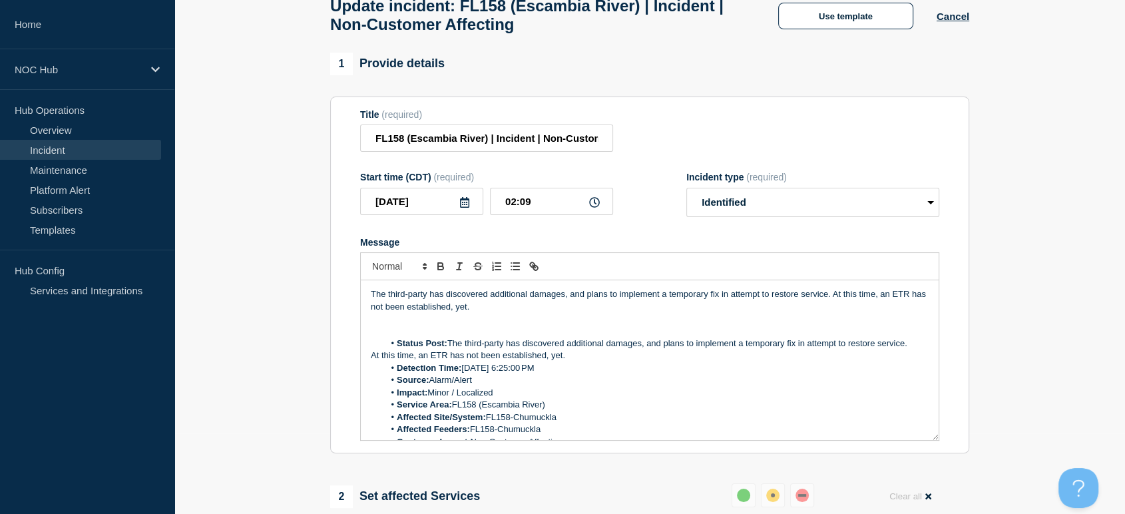
click at [369, 370] on div "The third-party has discovered additional damages, and plans to implement a tem…" at bounding box center [650, 360] width 578 height 160
click at [369, 364] on div "The third-party has discovered additional damages, and plans to implement a tem…" at bounding box center [650, 360] width 578 height 160
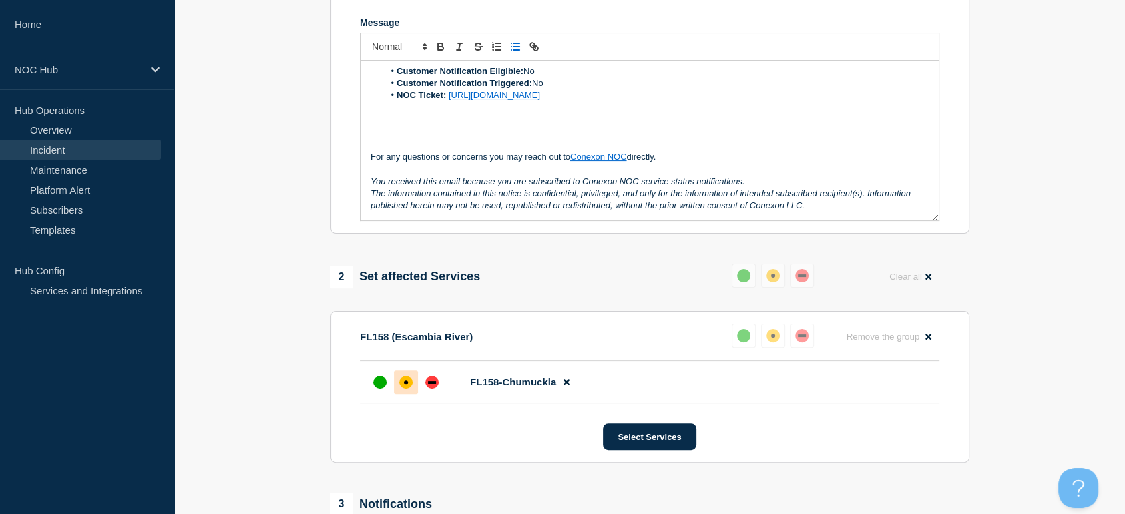
scroll to position [479, 0]
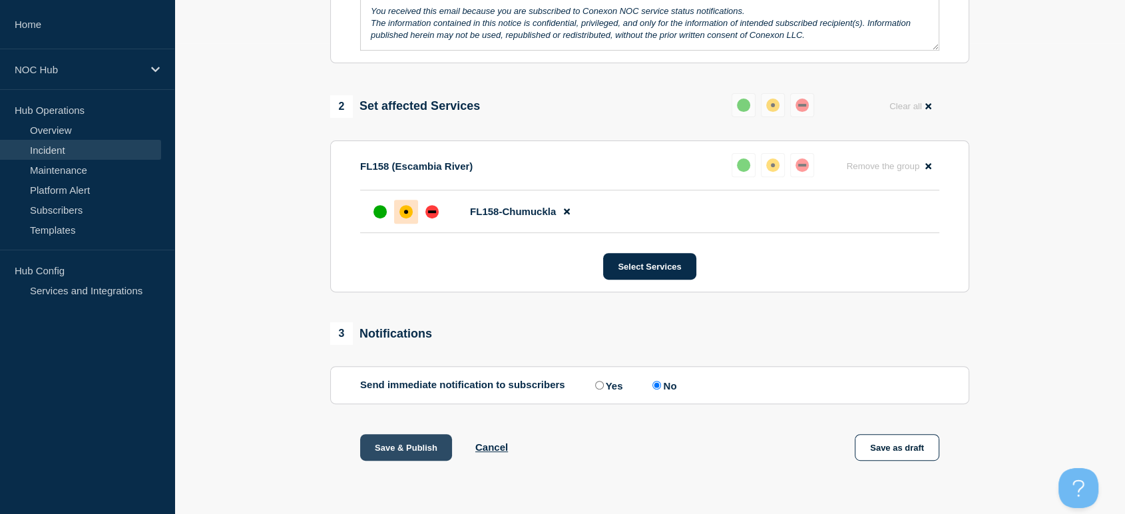
click at [392, 451] on button "Save & Publish" at bounding box center [406, 447] width 92 height 27
